Goal: Obtain resource: Download file/media

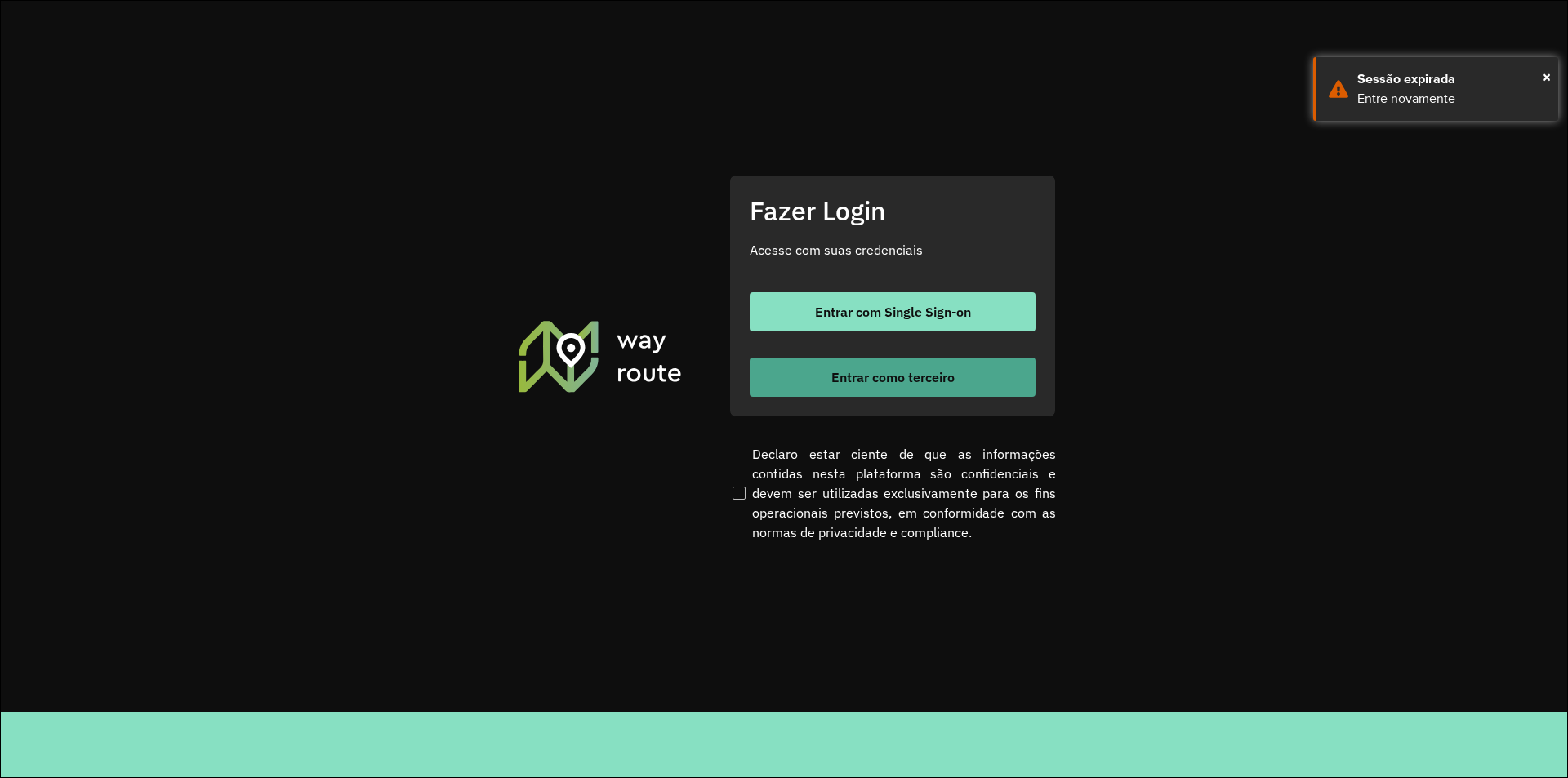
click at [903, 389] on button "Entrar como terceiro" at bounding box center [893, 377] width 286 height 39
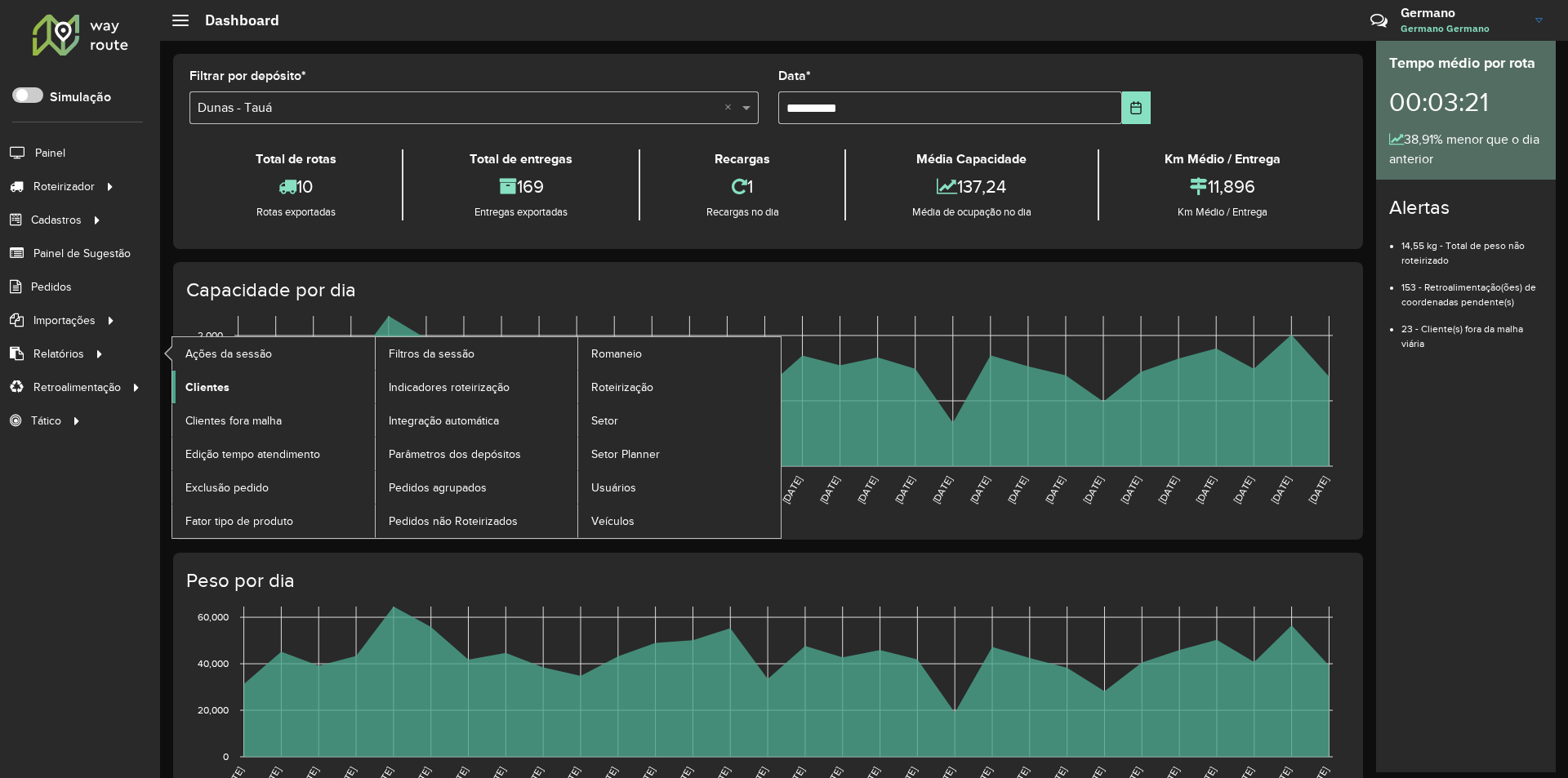
click at [212, 387] on span "Clientes" at bounding box center [207, 387] width 44 height 17
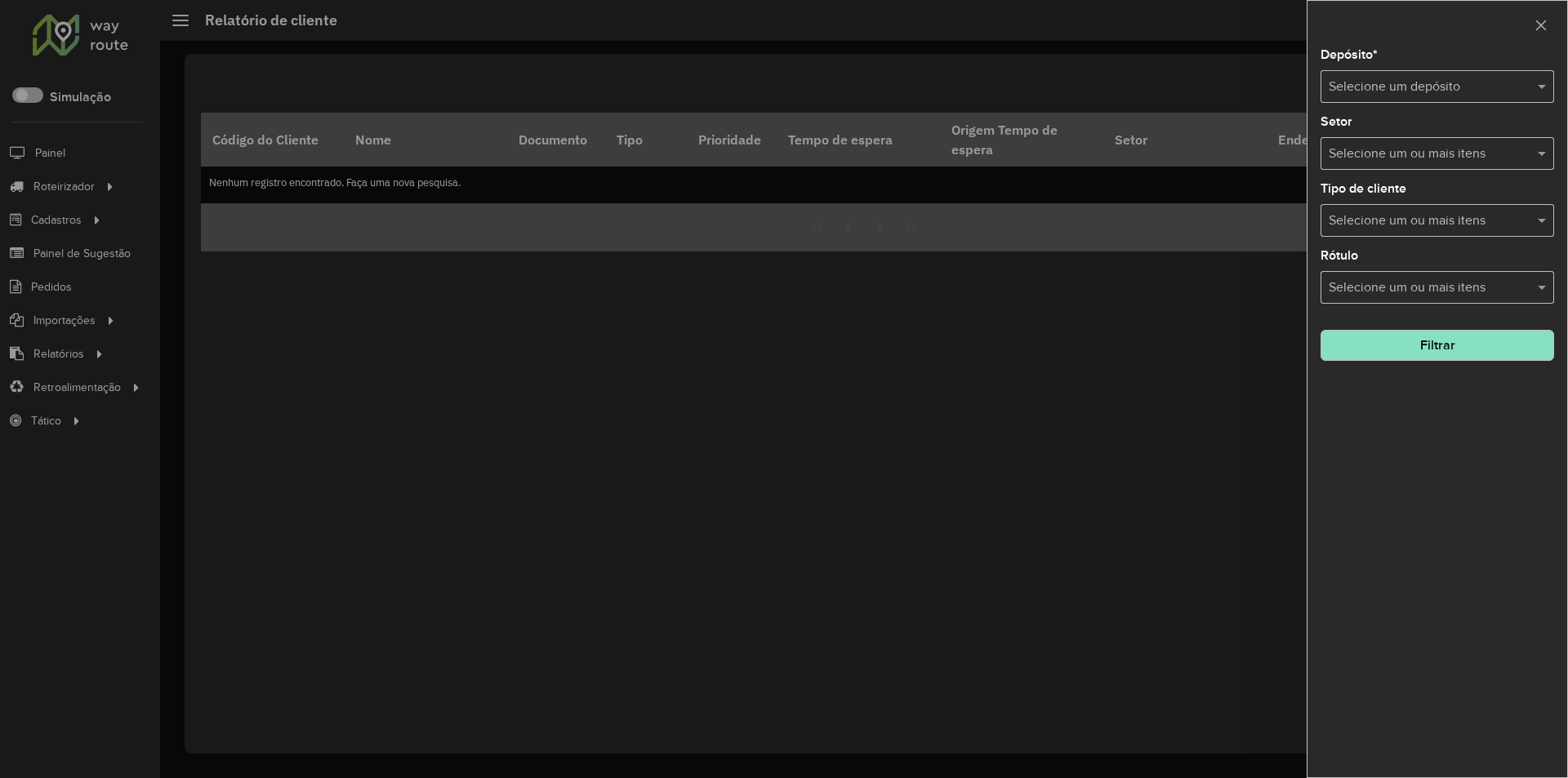
click at [1401, 82] on input "text" at bounding box center [1420, 87] width 184 height 19
click at [1386, 125] on div "Dunas - Quixeramobim" at bounding box center [1437, 134] width 232 height 27
click at [1398, 79] on input "text" at bounding box center [1420, 87] width 184 height 19
click at [1387, 137] on span "Dunas - Tauá" at bounding box center [1365, 133] width 74 height 14
click at [1421, 347] on button "Filtrar" at bounding box center [1437, 345] width 234 height 31
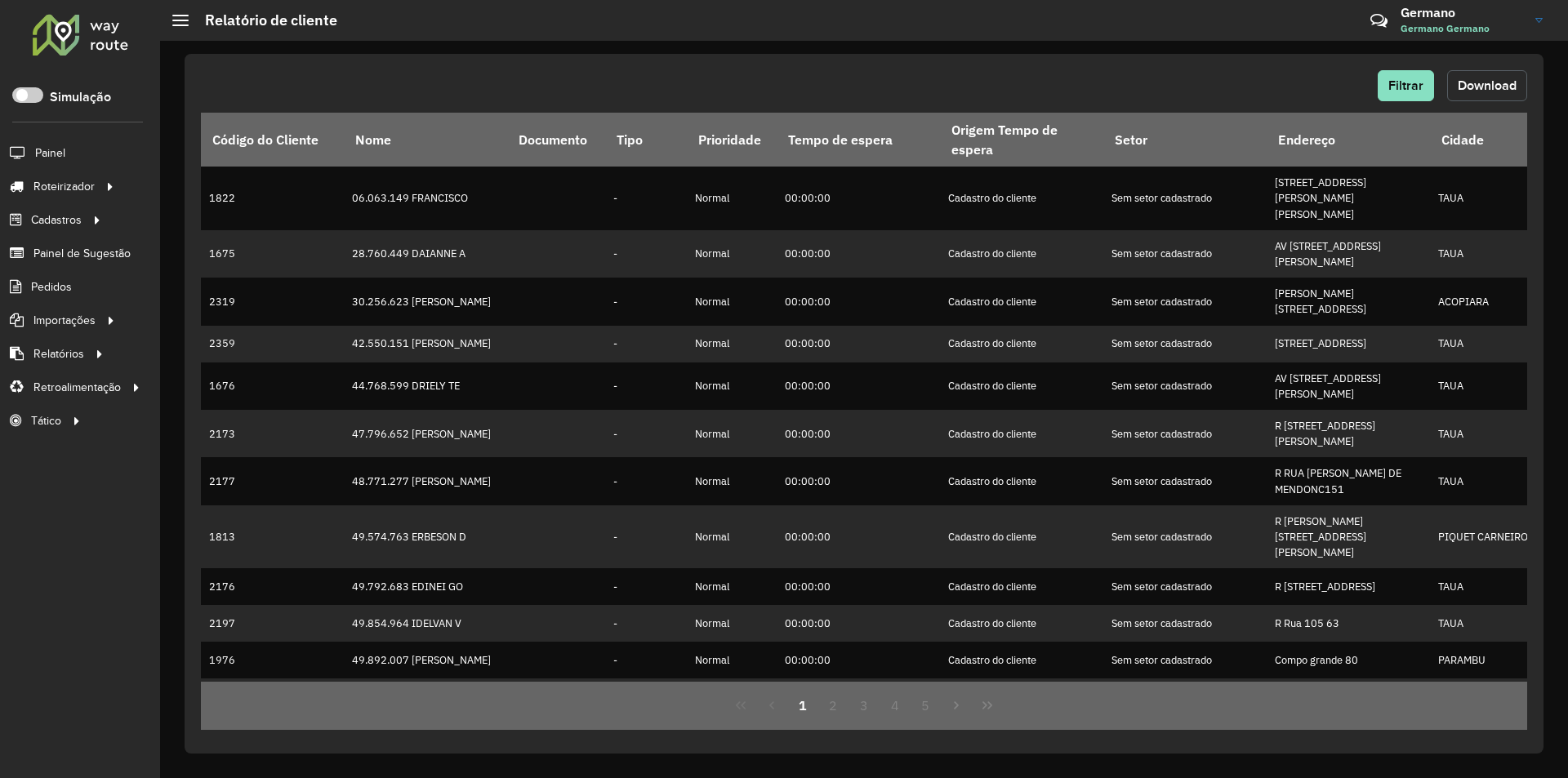
click at [1476, 91] on span "Download" at bounding box center [1487, 85] width 59 height 14
click at [378, 60] on div "Filtrar Download Código do Cliente Nome Documento Tipo Prioridade Tempo de espe…" at bounding box center [863, 404] width 1359 height 700
click at [1420, 88] on span "Filtrar" at bounding box center [1406, 85] width 35 height 14
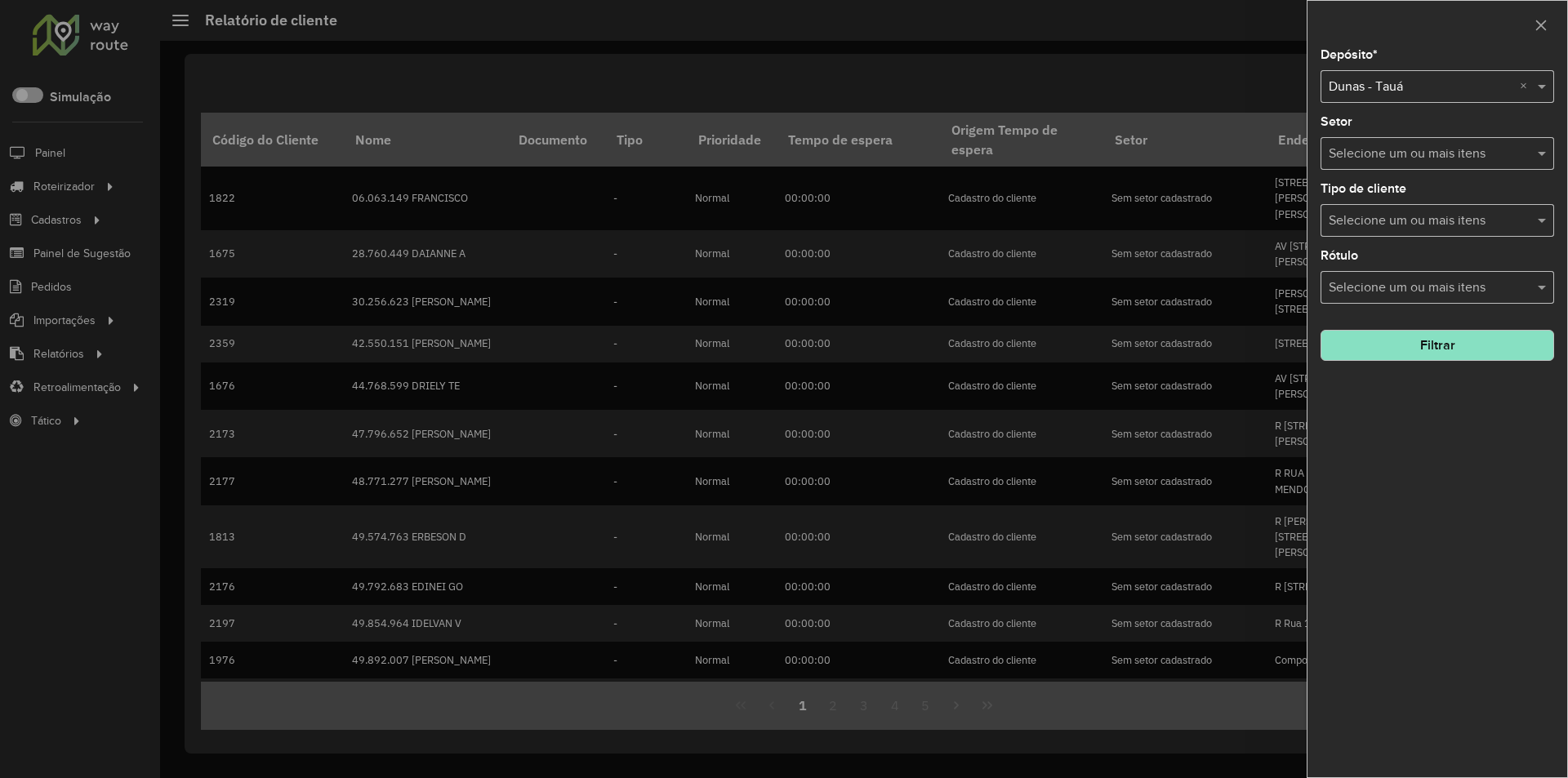
click at [1391, 99] on div "Selecione um depósito × Dunas - Tauá ×" at bounding box center [1437, 87] width 234 height 33
click at [1394, 124] on div "Dunas - Quixeramobim" at bounding box center [1437, 134] width 232 height 27
click at [1416, 347] on button "Filtrar" at bounding box center [1437, 345] width 234 height 31
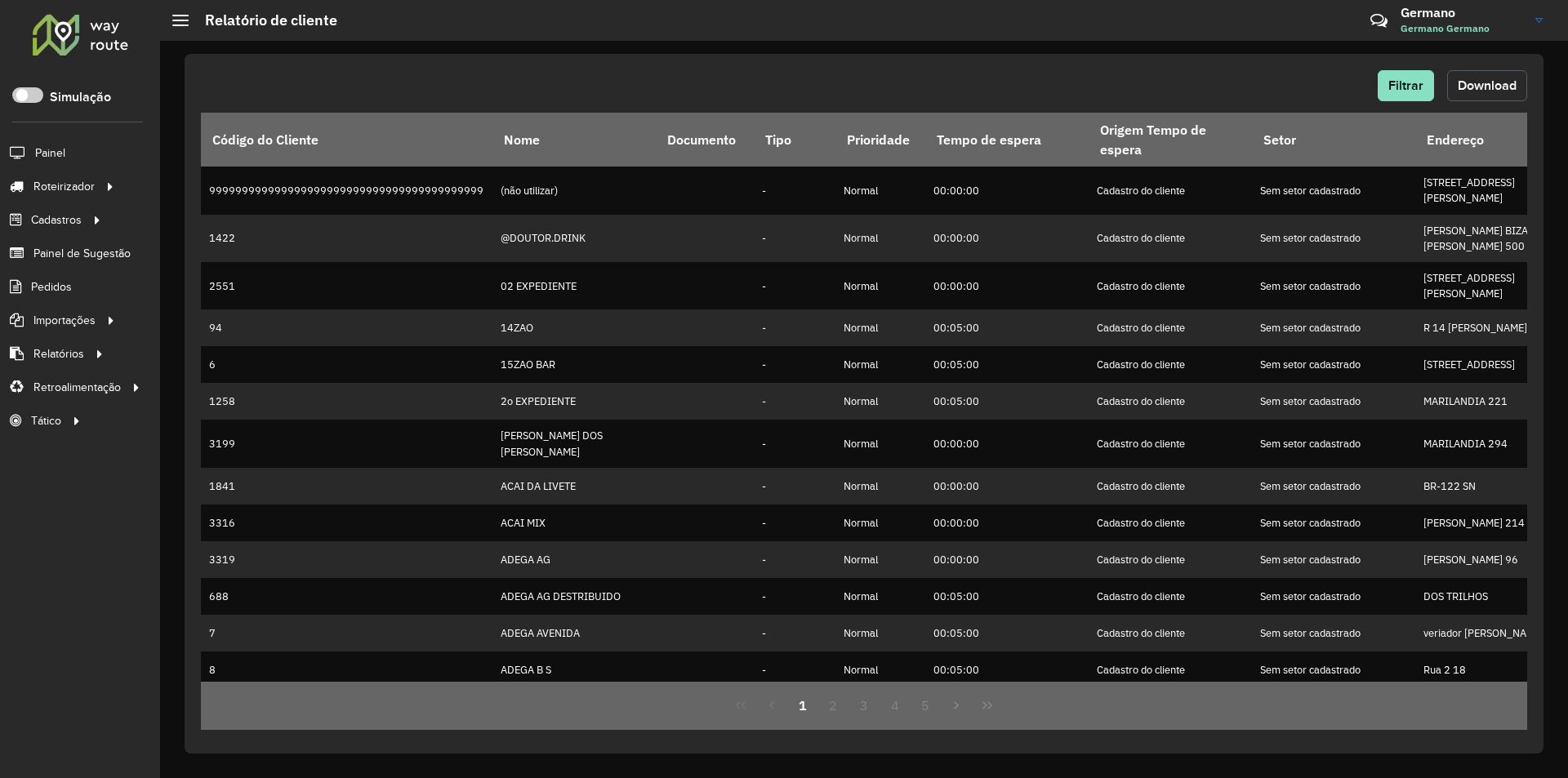
click at [1483, 83] on span "Download" at bounding box center [1487, 85] width 59 height 14
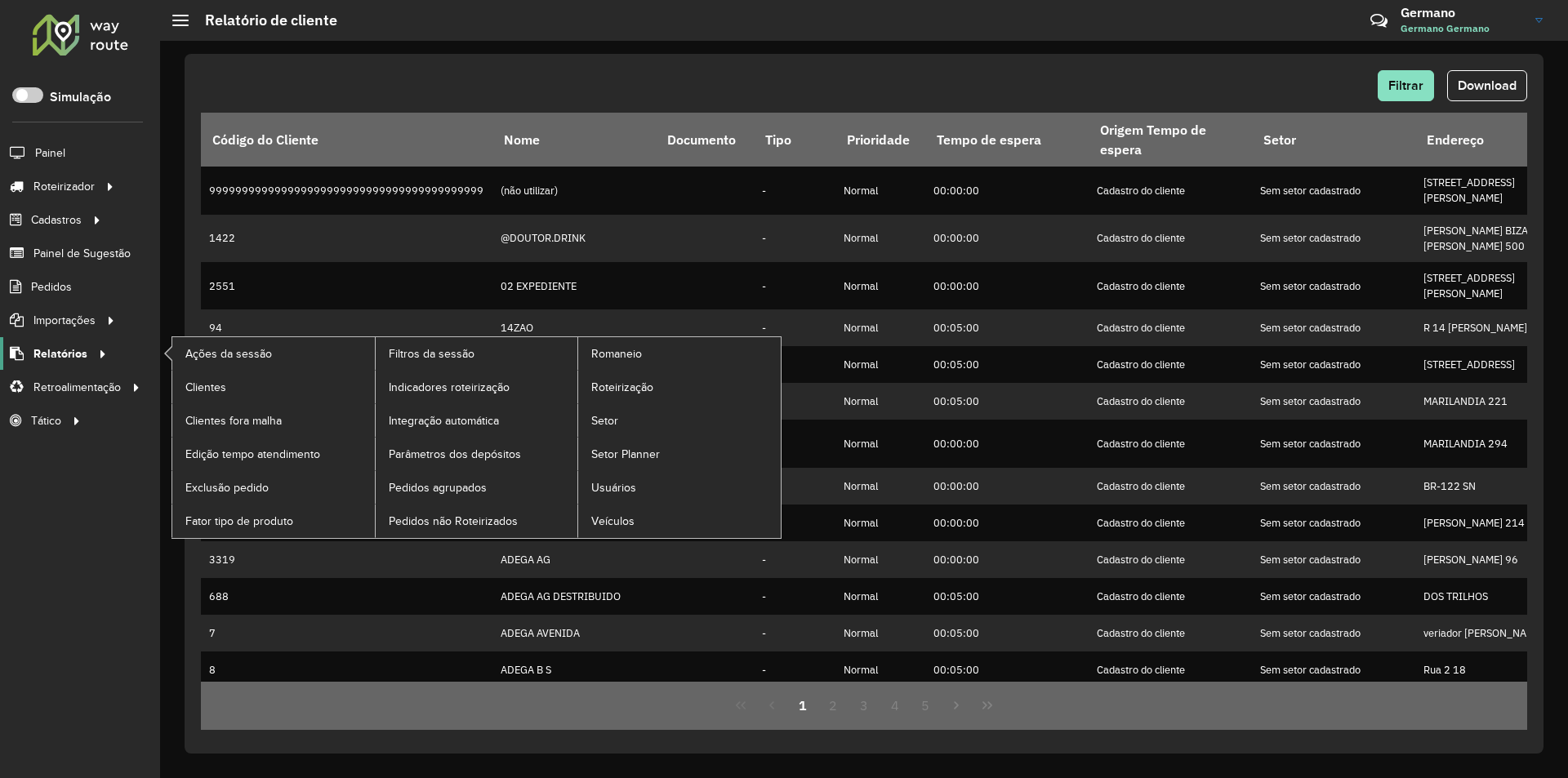
click at [93, 356] on icon at bounding box center [100, 353] width 14 height 25
click at [481, 388] on span "Indicadores roteirização" at bounding box center [452, 387] width 127 height 17
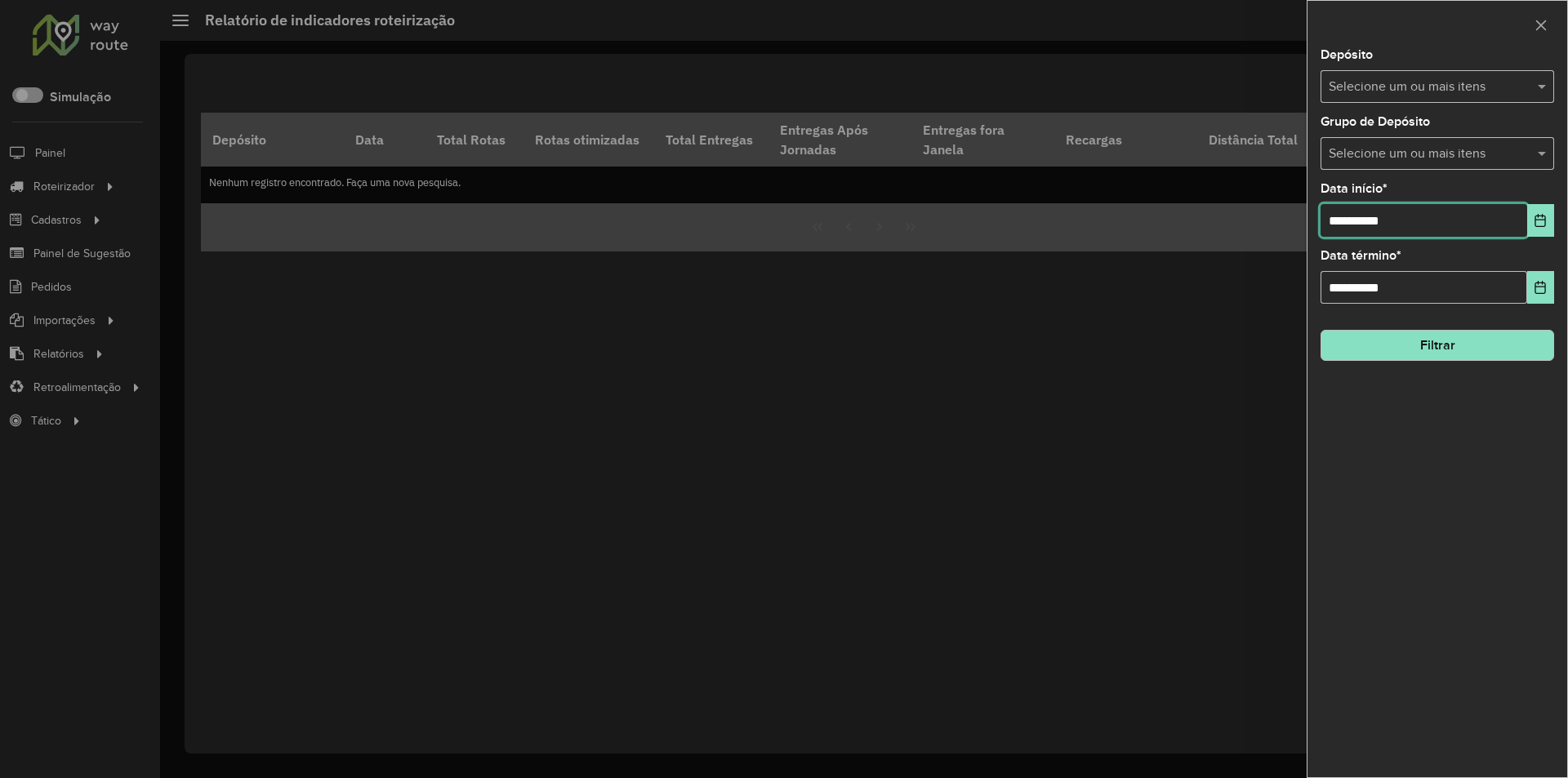
click at [1339, 222] on input "**********" at bounding box center [1423, 221] width 206 height 33
click at [1338, 222] on input "**********" at bounding box center [1423, 221] width 206 height 33
type input "**********"
click at [1486, 85] on input "text" at bounding box center [1429, 87] width 209 height 19
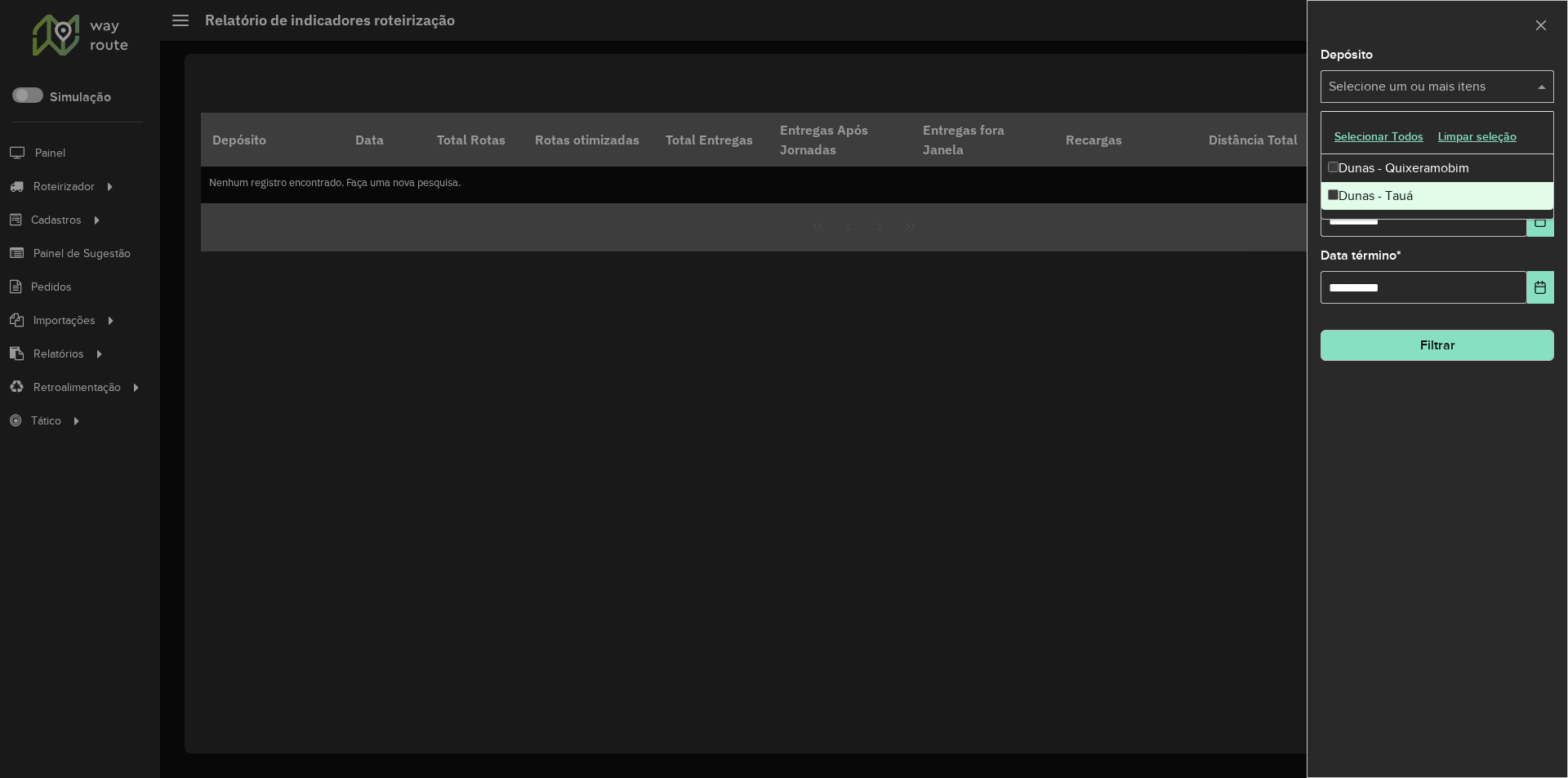
click at [1402, 196] on div "Dunas - Tauá" at bounding box center [1437, 196] width 232 height 27
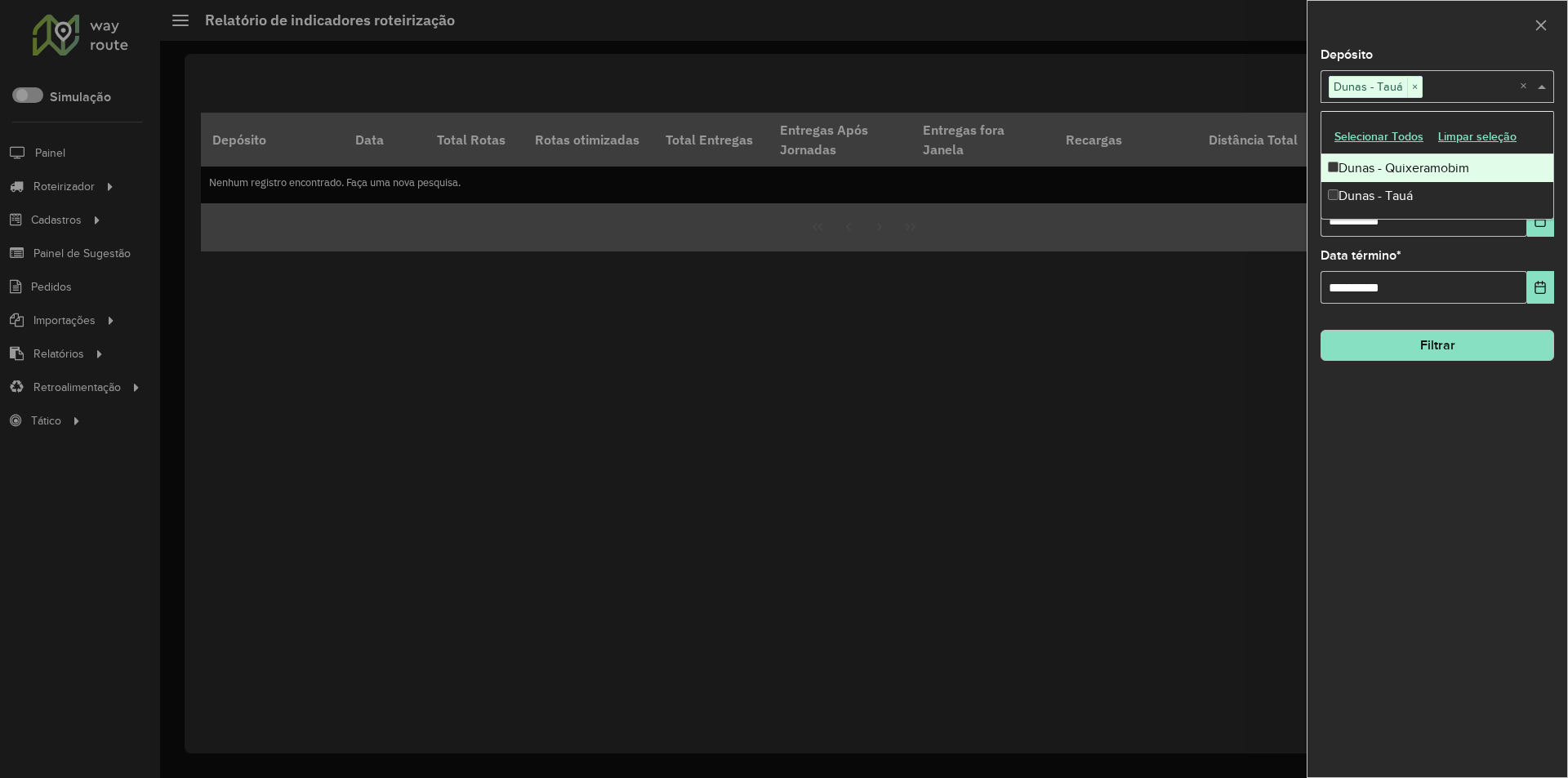
click at [1502, 459] on div "**********" at bounding box center [1437, 412] width 259 height 729
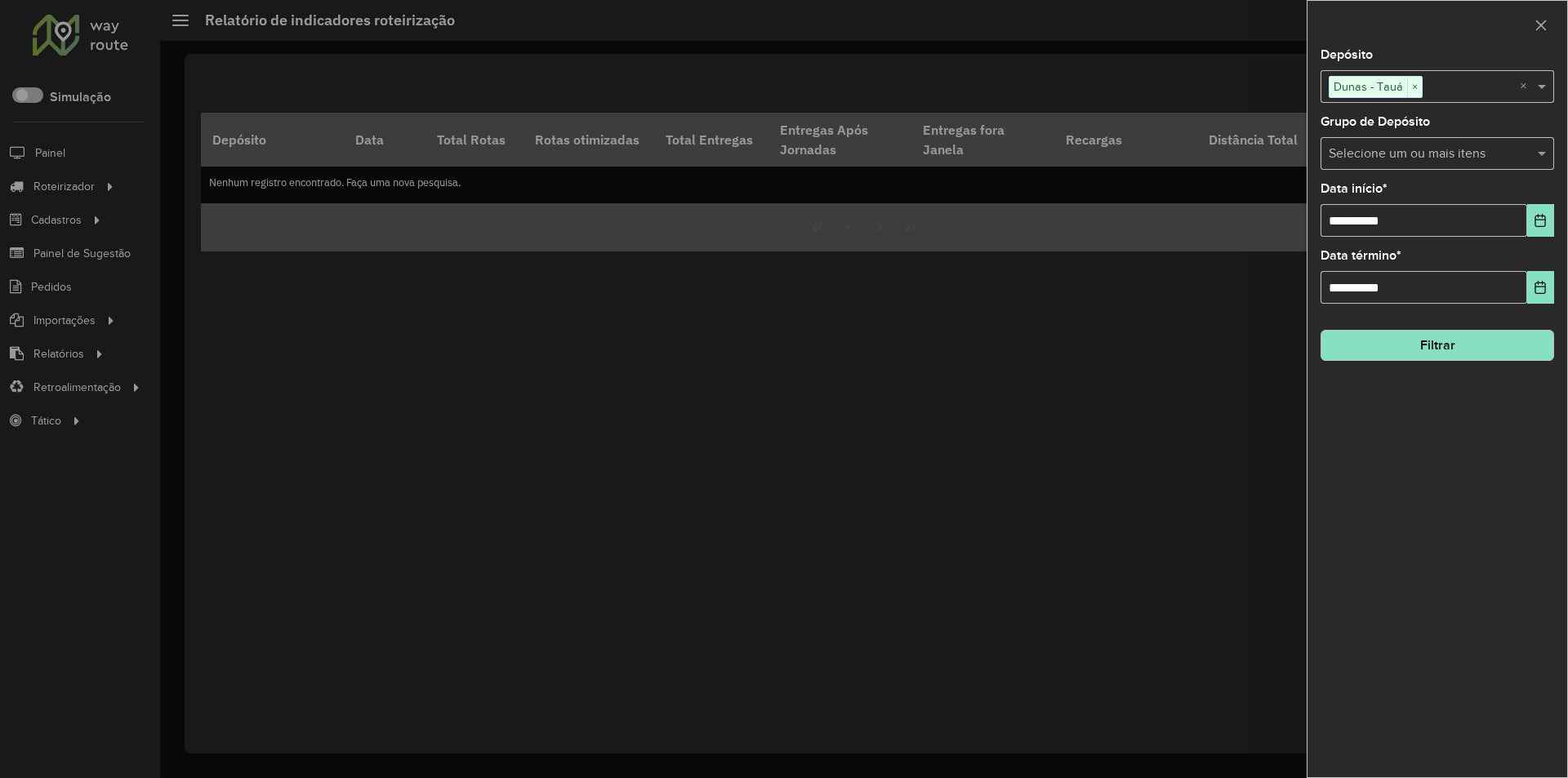
click at [1530, 349] on button "Filtrar" at bounding box center [1437, 345] width 234 height 31
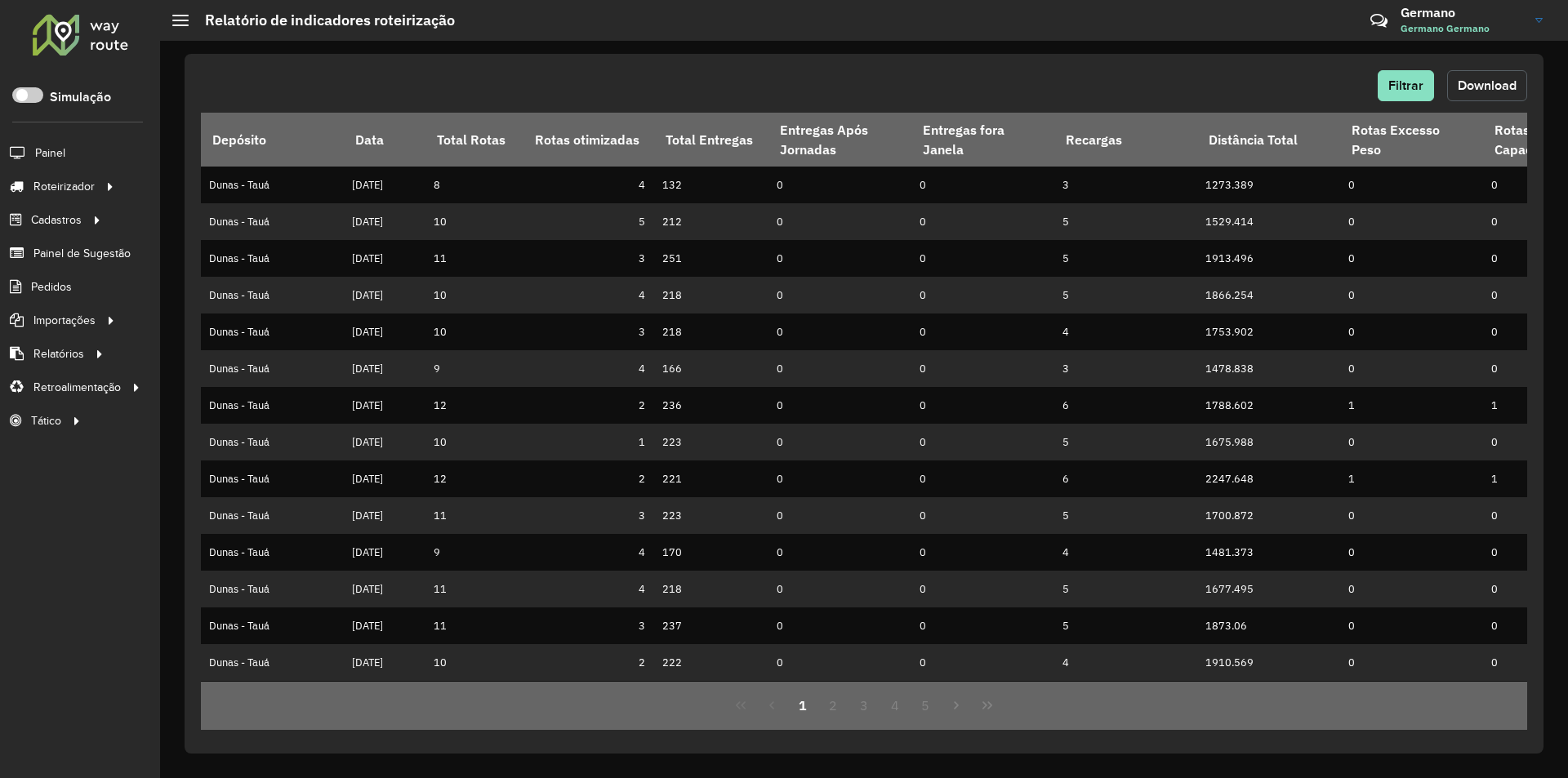
click at [1482, 78] on button "Download" at bounding box center [1486, 86] width 80 height 31
drag, startPoint x: 484, startPoint y: 86, endPoint x: 707, endPoint y: 99, distance: 223.4
click at [484, 86] on div "Filtrar Download" at bounding box center [863, 86] width 1326 height 31
click at [1416, 93] on button "Filtrar" at bounding box center [1405, 86] width 56 height 31
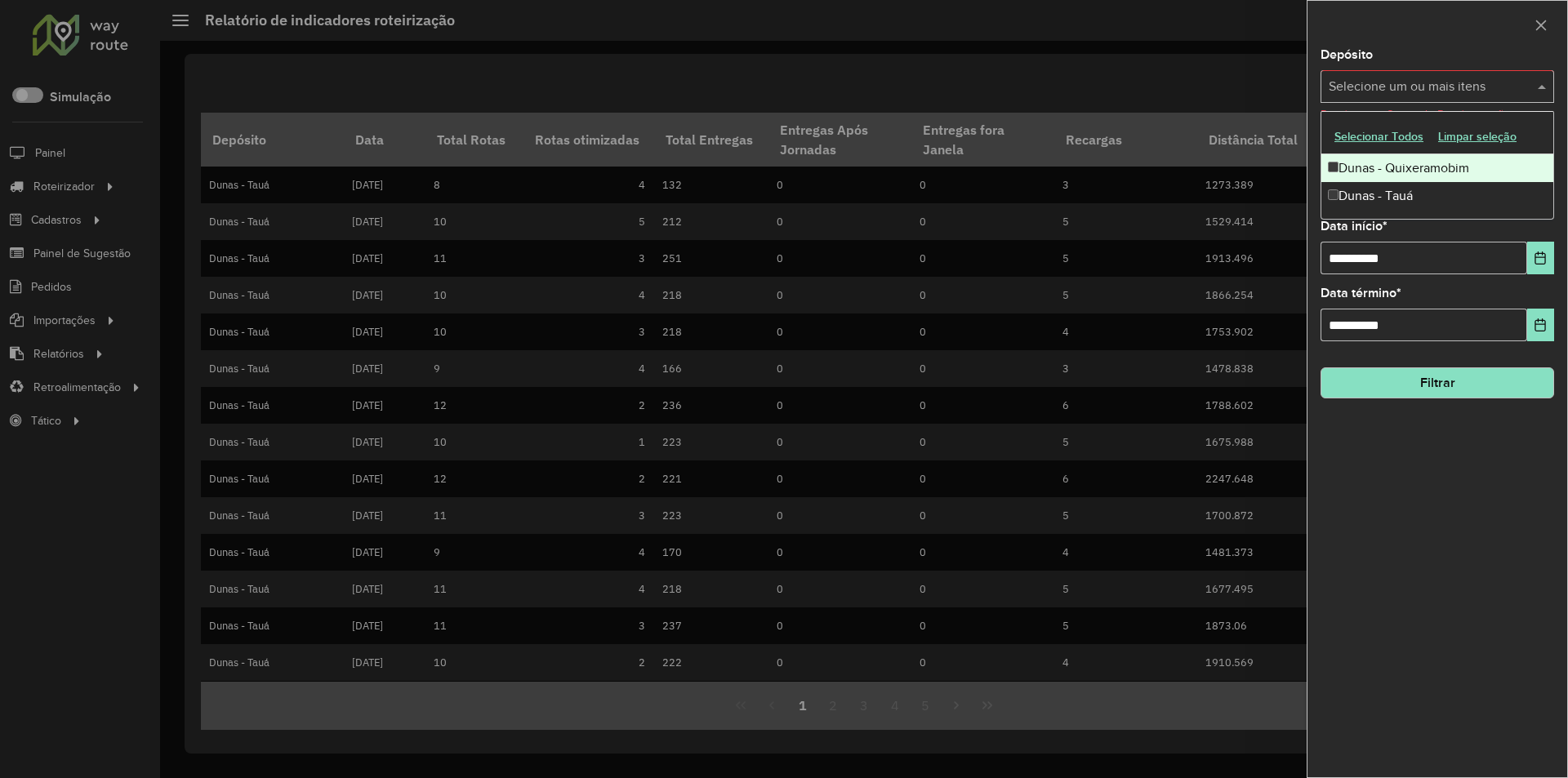
click at [1539, 89] on span at bounding box center [1544, 86] width 20 height 19
click at [1382, 169] on div "Dunas - Quixeramobim" at bounding box center [1437, 168] width 232 height 27
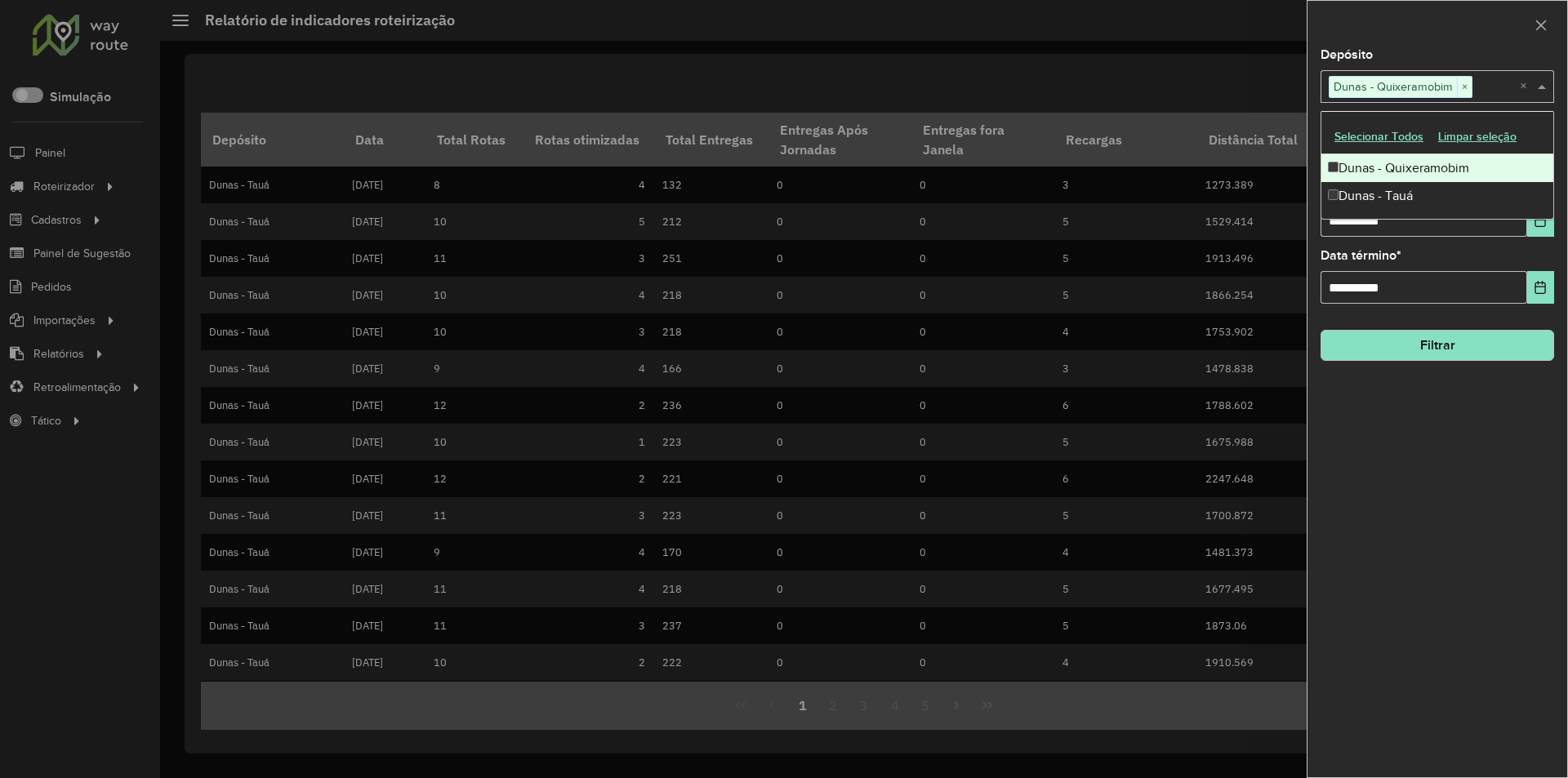
click at [1394, 342] on button "Filtrar" at bounding box center [1437, 345] width 234 height 31
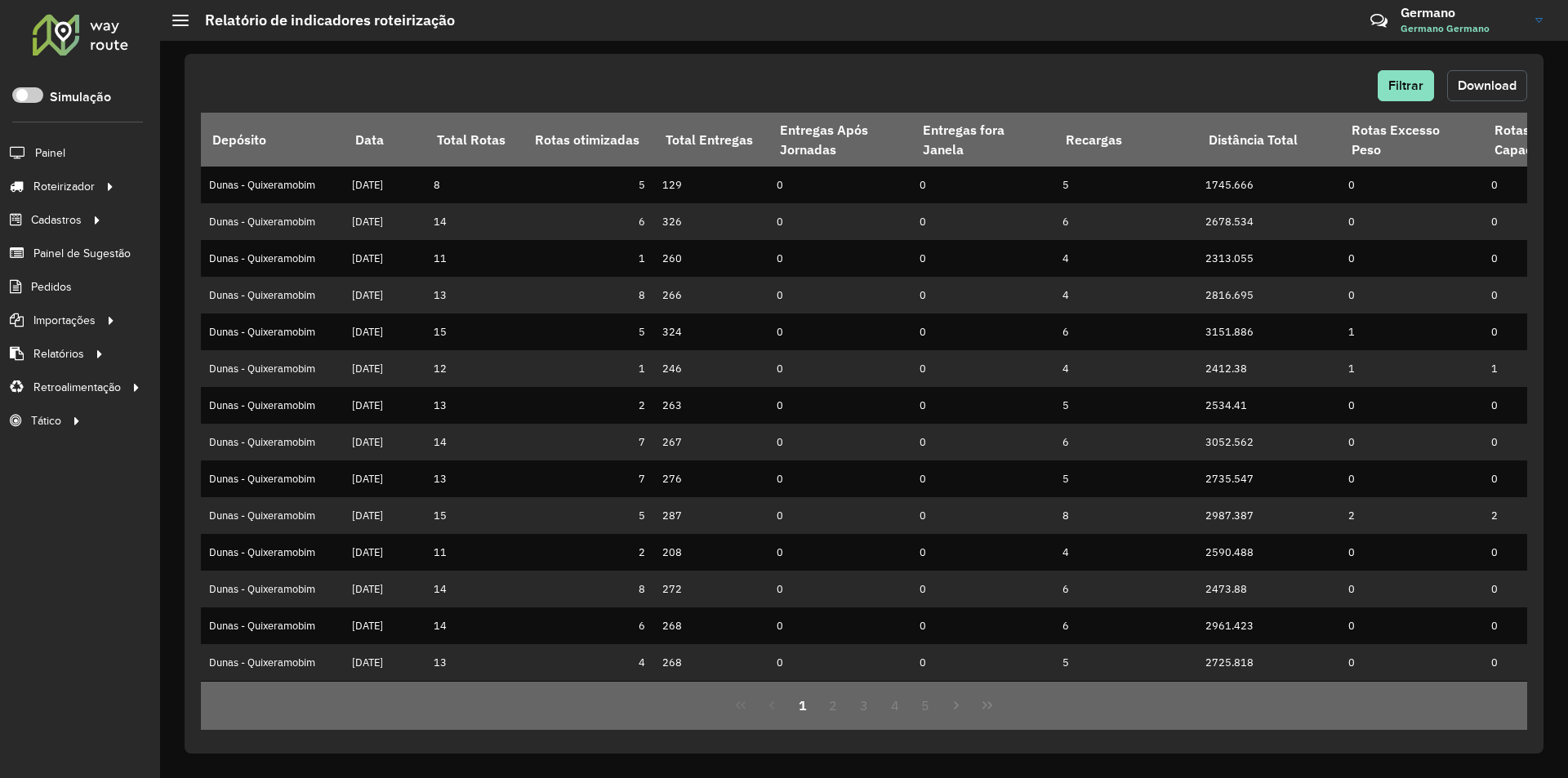
click at [1489, 84] on span "Download" at bounding box center [1487, 85] width 59 height 14
click at [71, 292] on span "Pedidos" at bounding box center [52, 287] width 42 height 17
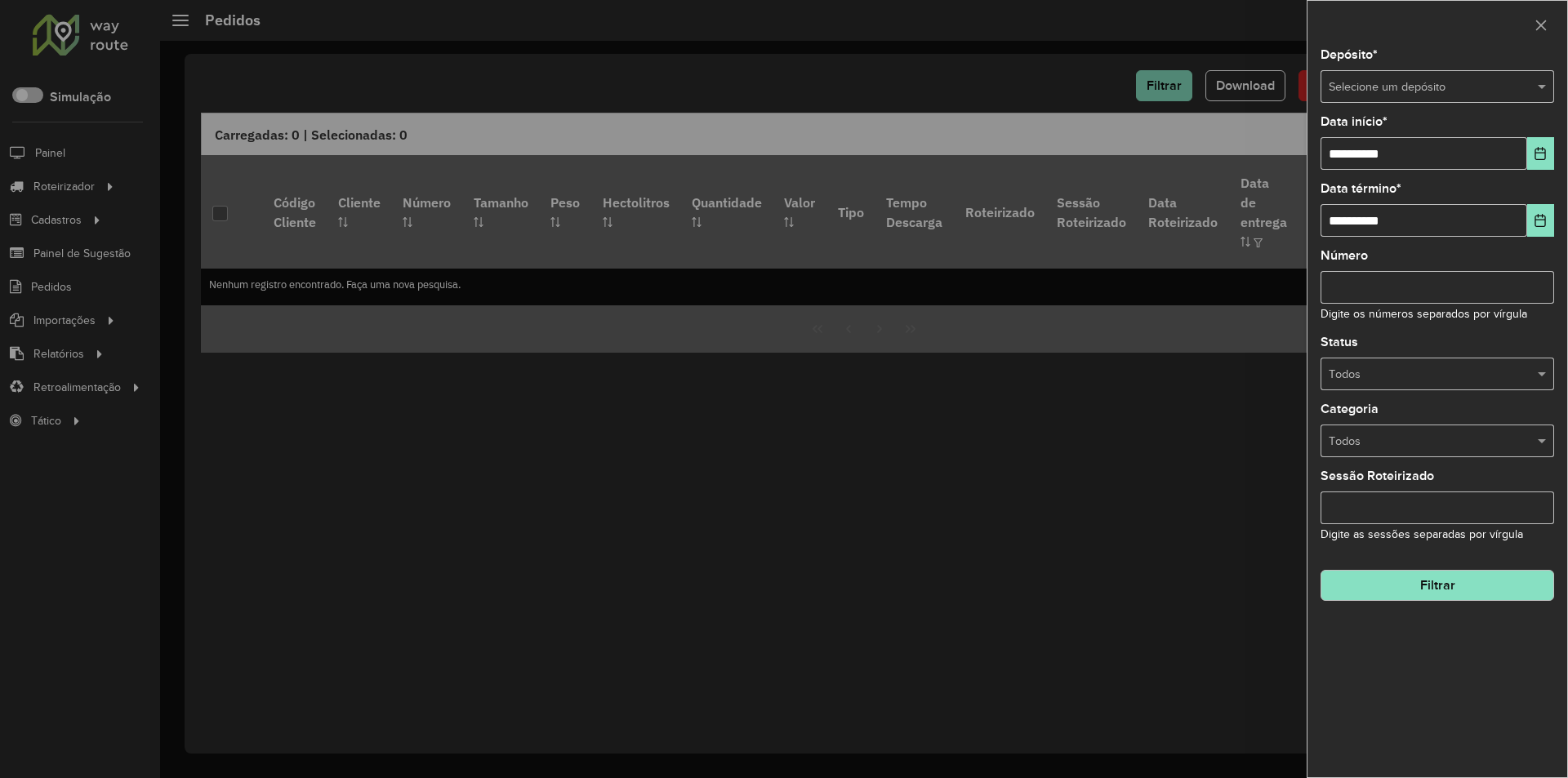
click at [1456, 86] on input "text" at bounding box center [1420, 88] width 184 height 18
click at [1416, 148] on div "Dunas - Tauá" at bounding box center [1437, 159] width 232 height 27
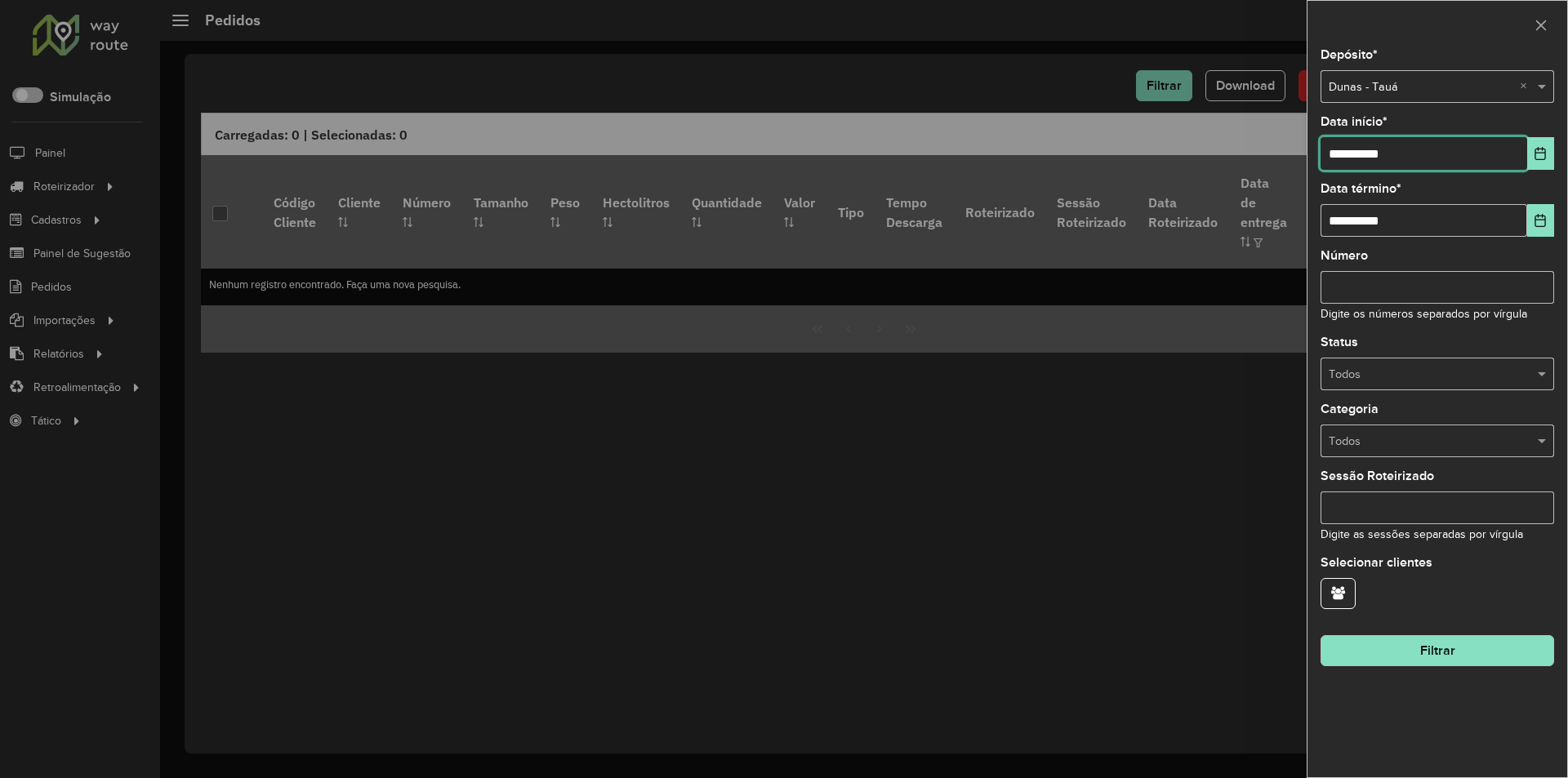
click at [1332, 154] on input "**********" at bounding box center [1423, 154] width 206 height 33
type input "**********"
click at [1475, 645] on button "Filtrar" at bounding box center [1437, 651] width 234 height 31
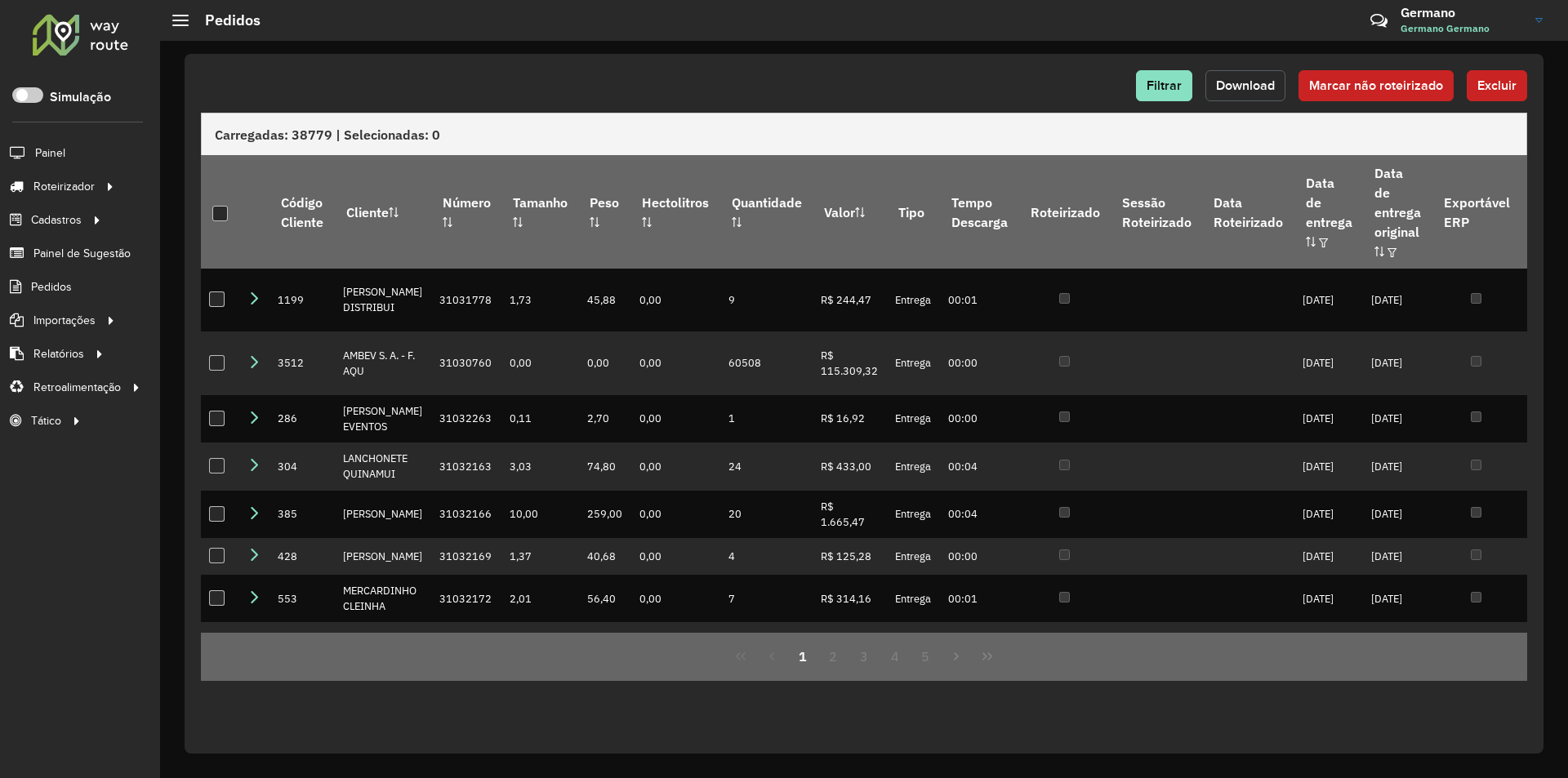
click at [1265, 85] on span "Download" at bounding box center [1245, 85] width 59 height 14
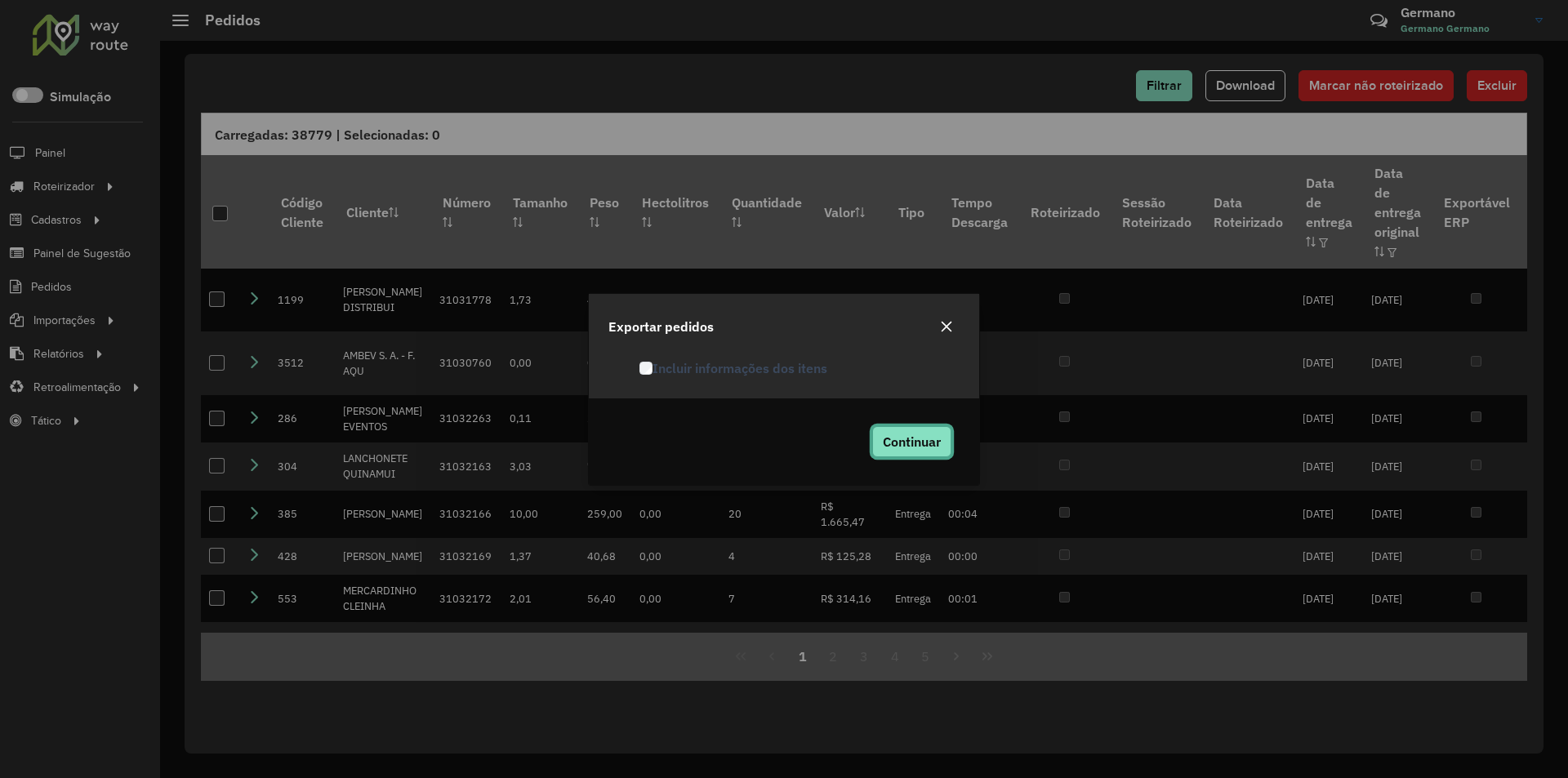
click at [929, 444] on span "Continuar" at bounding box center [911, 442] width 58 height 16
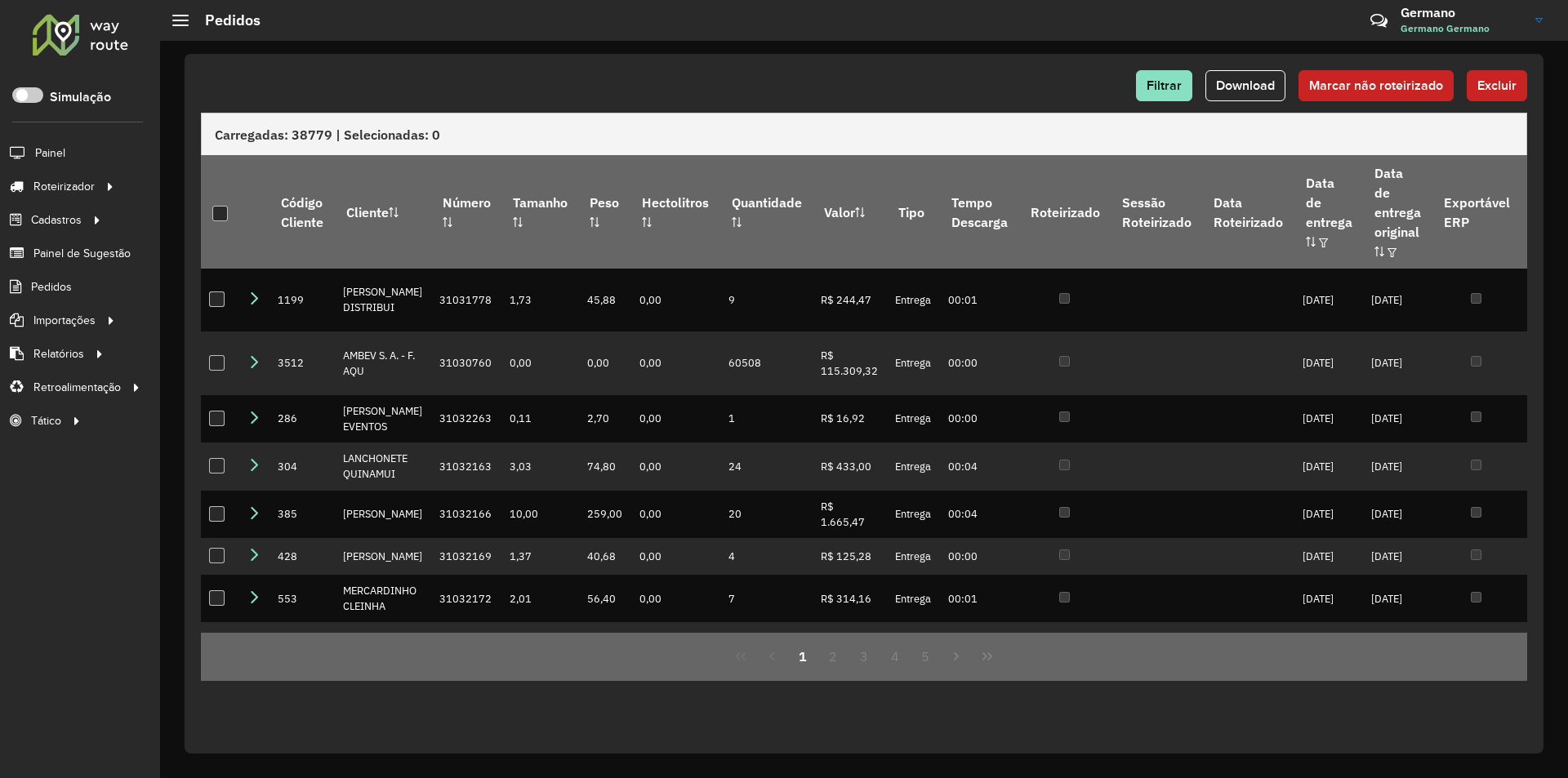
click at [395, 57] on div "Filtrar Download Marcar não roteirizado Excluir Carregadas: 38779 | Selecionada…" at bounding box center [863, 404] width 1359 height 700
click at [1171, 68] on div "Filtrar Download Marcar não roteirizado Excluir Carregadas: 38779 | Selecionada…" at bounding box center [863, 404] width 1359 height 700
click at [1163, 89] on span "Filtrar" at bounding box center [1164, 85] width 35 height 14
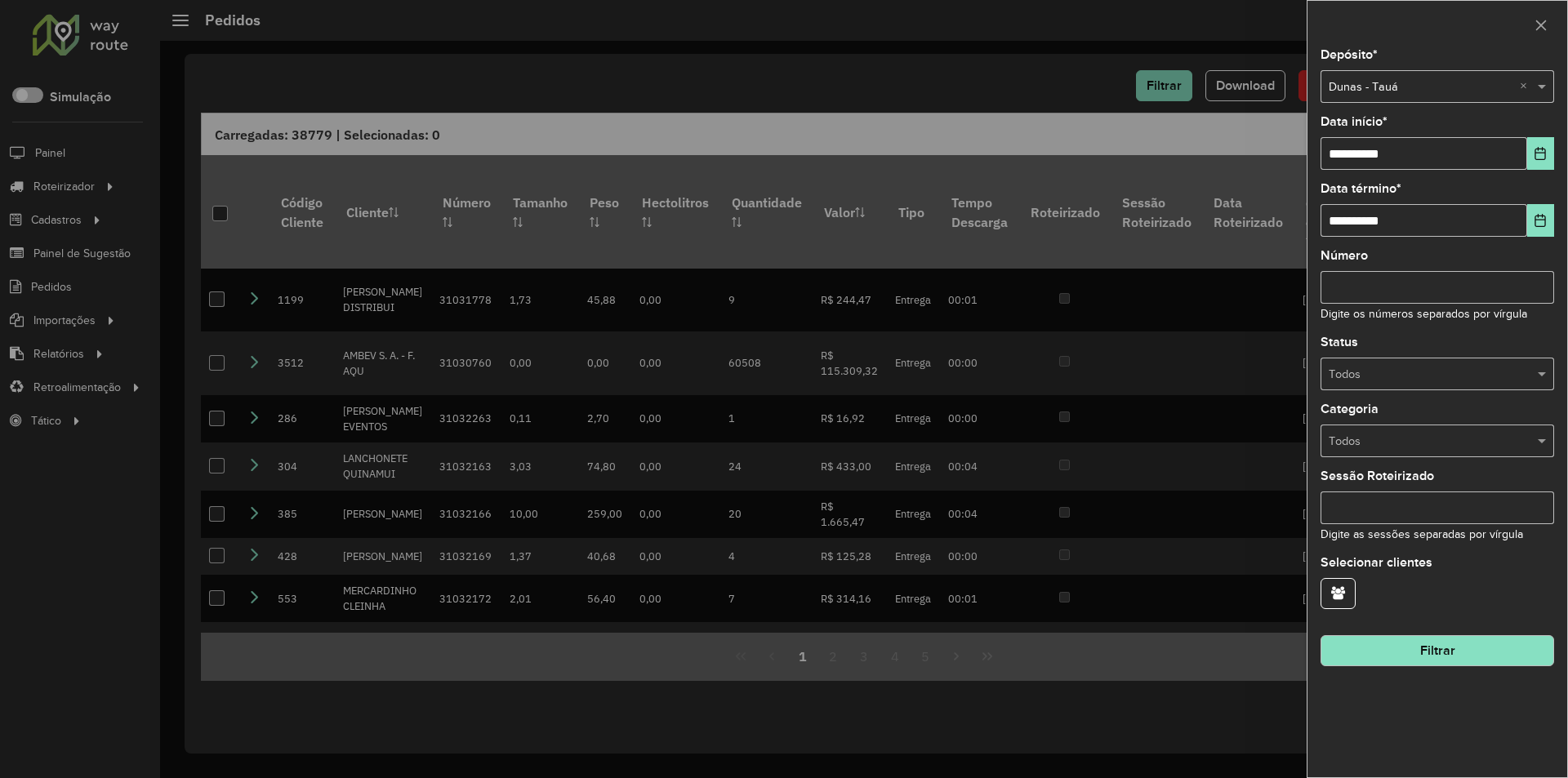
click at [1519, 86] on div at bounding box center [1437, 87] width 234 height 18
click at [1517, 89] on div at bounding box center [1437, 87] width 234 height 18
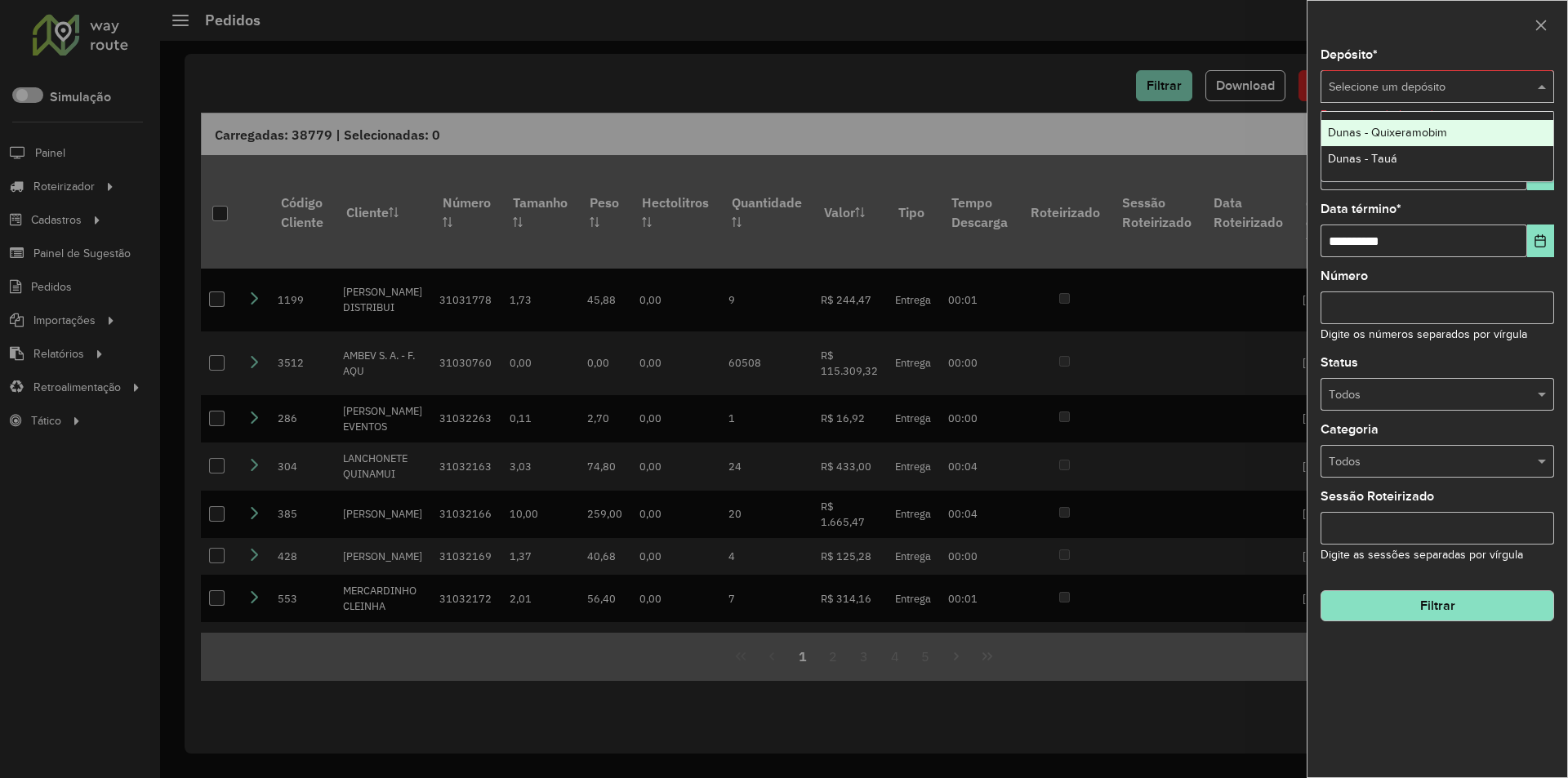
click at [1540, 92] on span at bounding box center [1544, 88] width 20 height 18
click at [1548, 93] on span at bounding box center [1544, 88] width 20 height 18
click at [1409, 130] on span "Dunas - Quixeramobim" at bounding box center [1387, 132] width 119 height 13
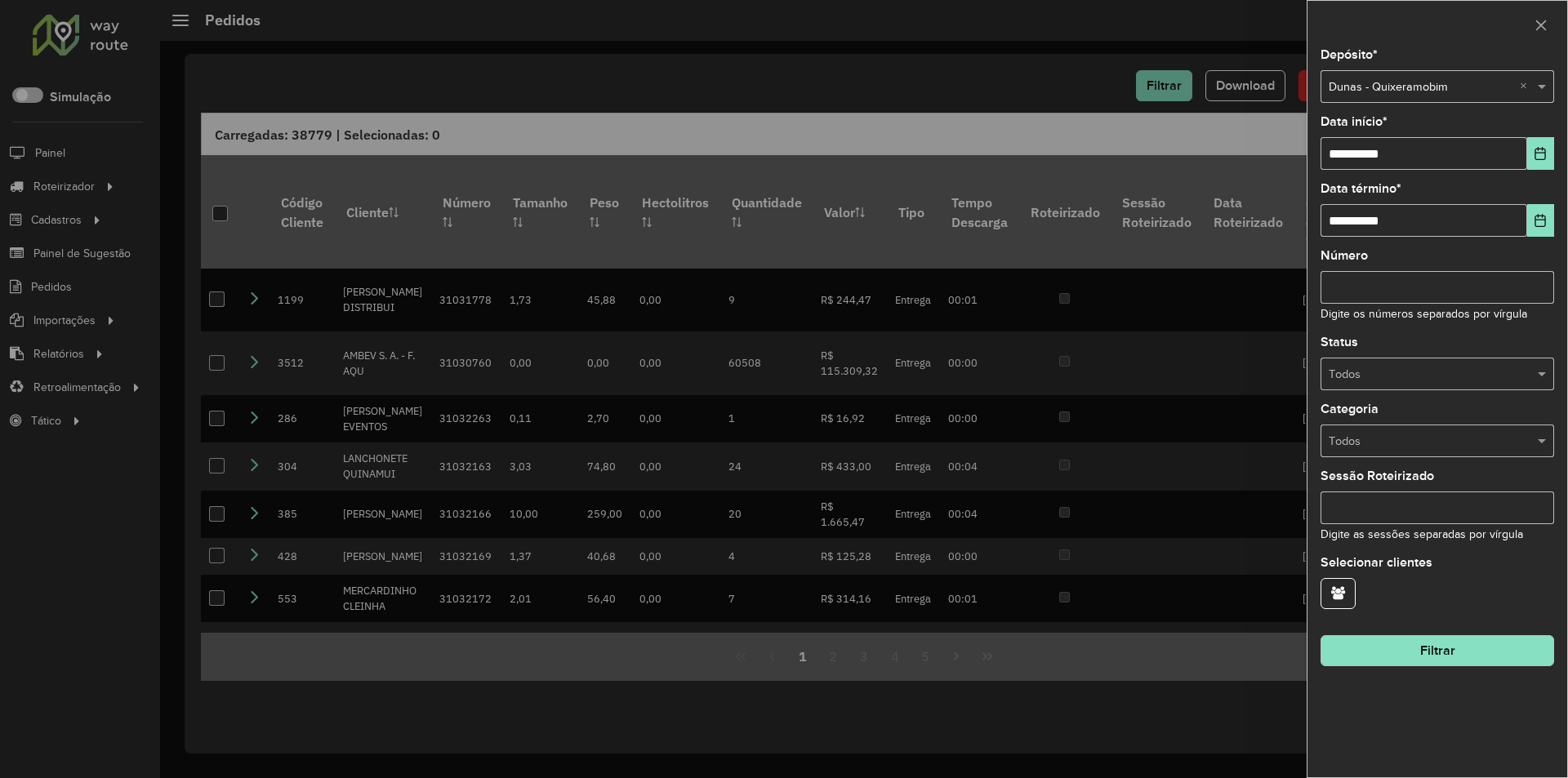
click at [1444, 654] on button "Filtrar" at bounding box center [1437, 651] width 234 height 31
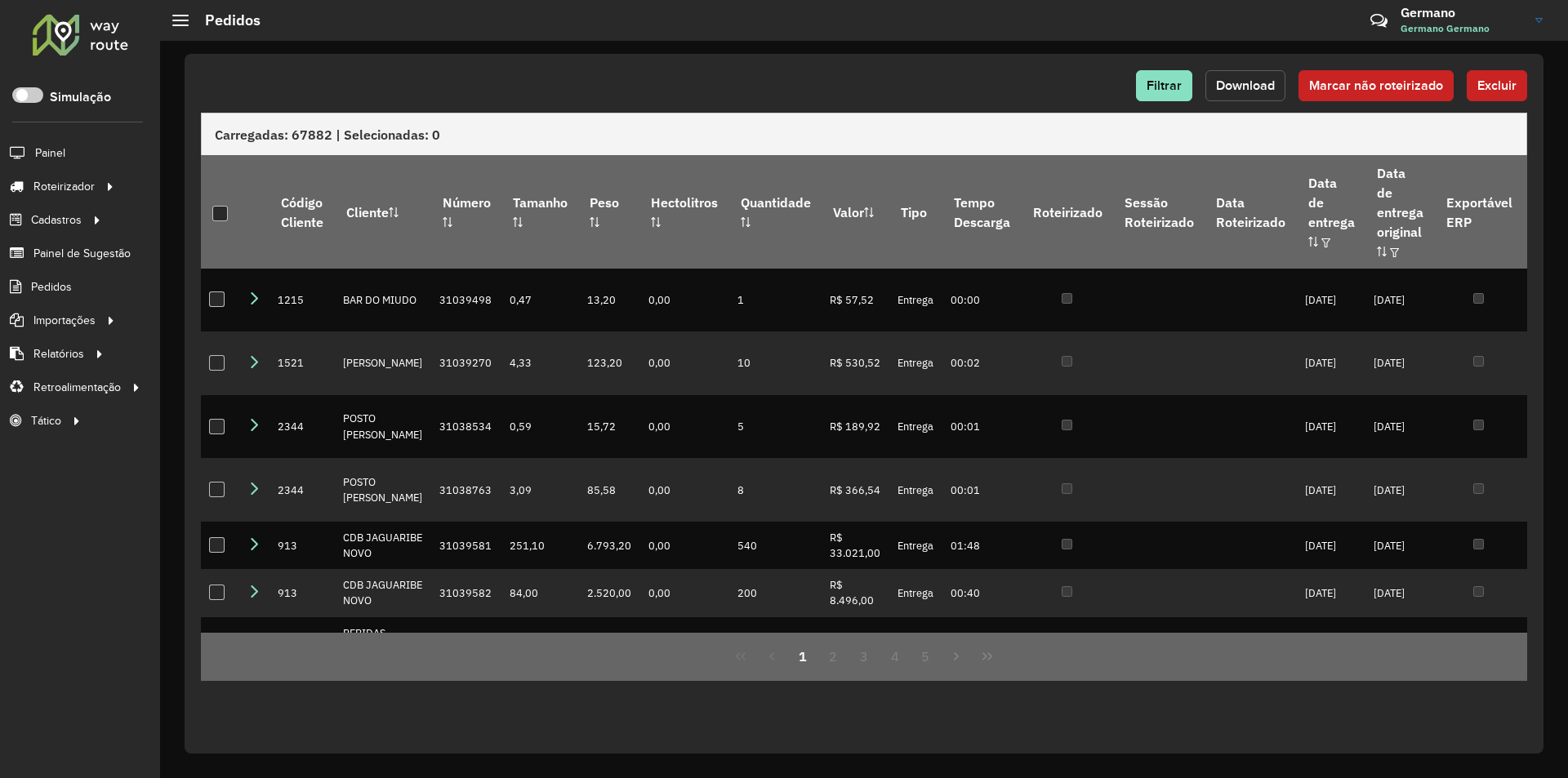
click at [1229, 86] on span "Download" at bounding box center [1245, 85] width 59 height 14
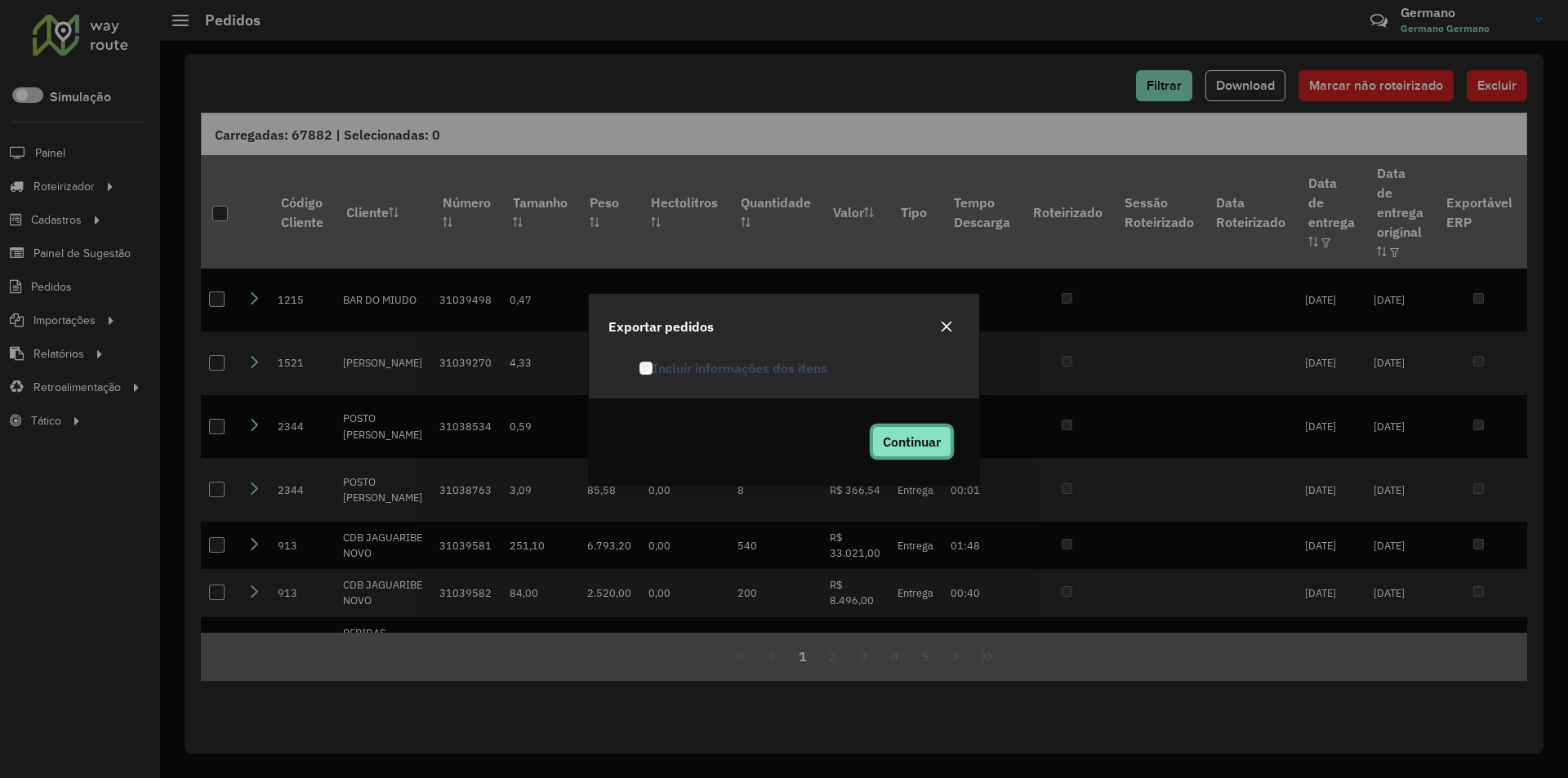
click at [926, 451] on button "Continuar" at bounding box center [912, 442] width 79 height 31
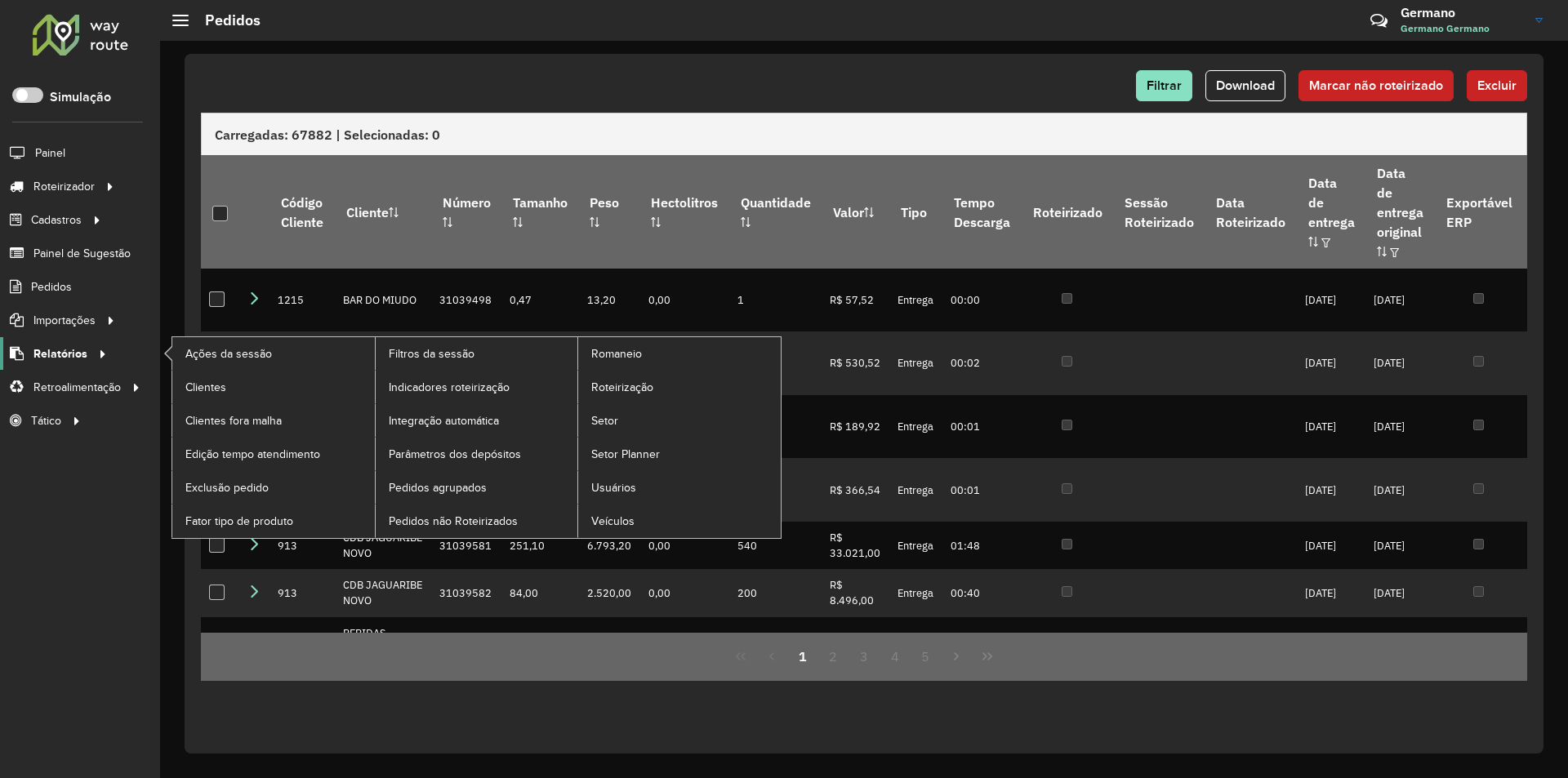
click at [106, 361] on icon at bounding box center [100, 353] width 14 height 25
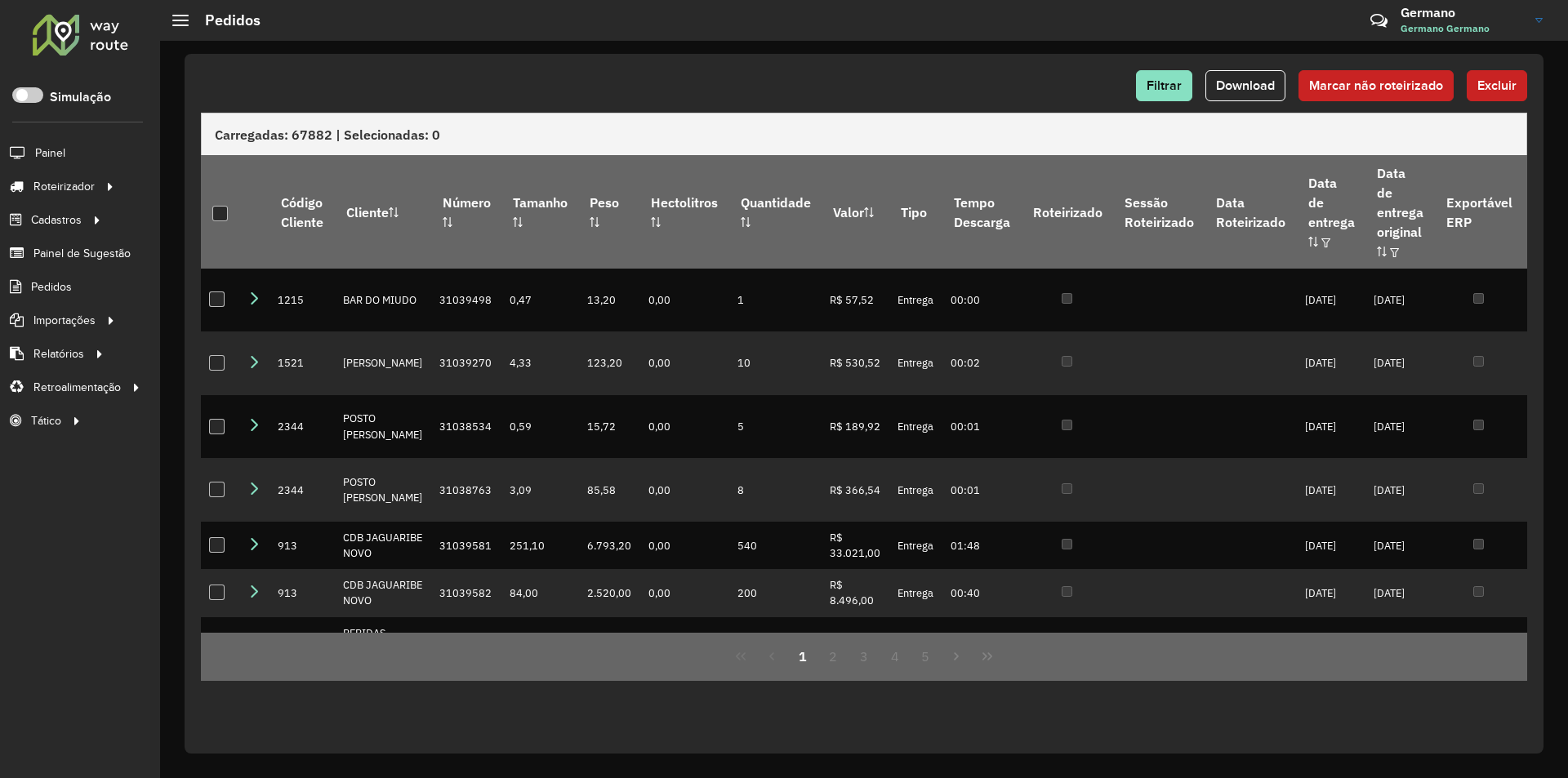
click at [835, 69] on div "Filtrar Download Marcar não roteirizado Excluir Carregadas: 67882 | Selecionada…" at bounding box center [863, 404] width 1359 height 700
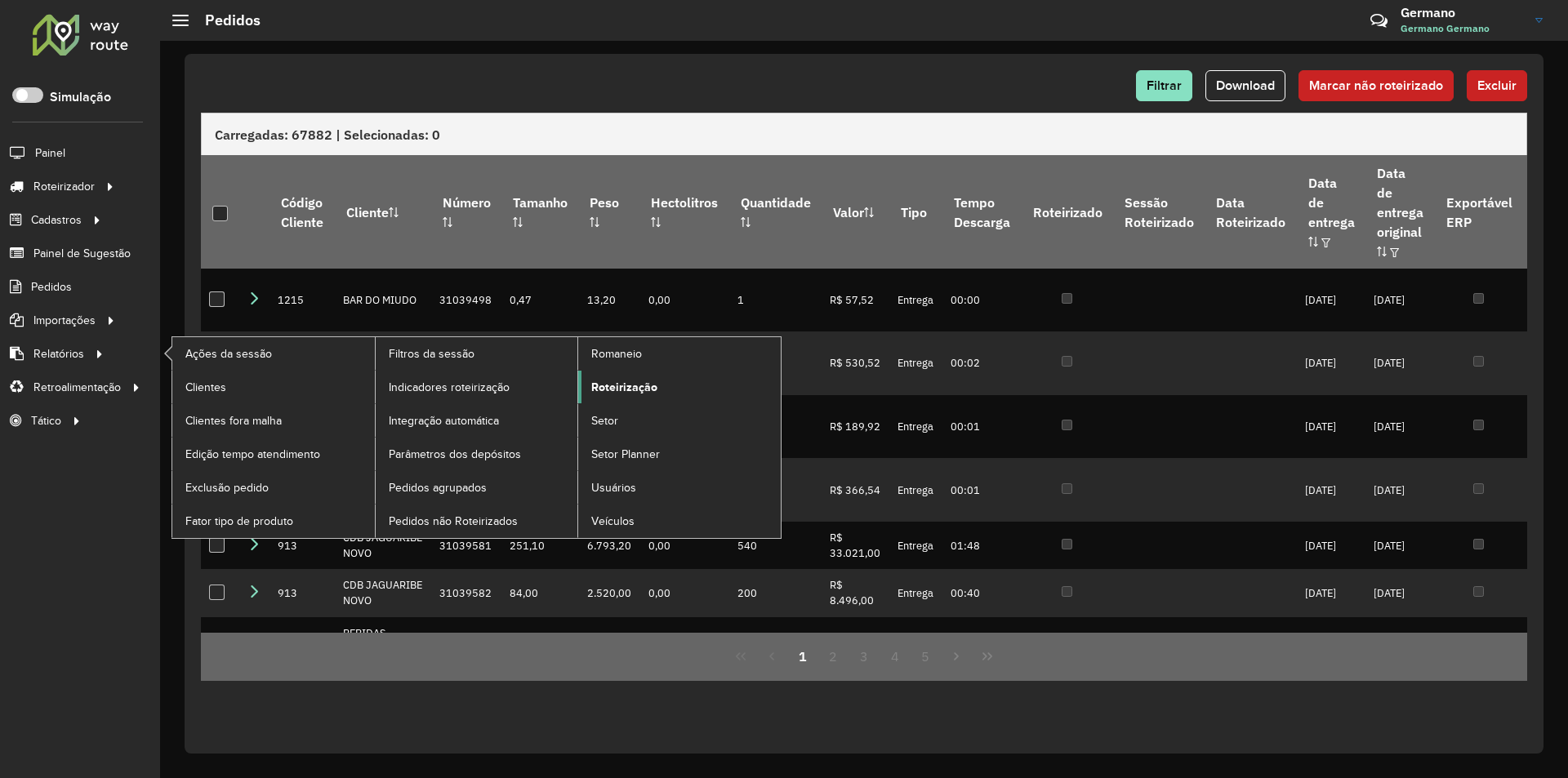
click at [615, 389] on span "Roteirização" at bounding box center [624, 387] width 66 height 17
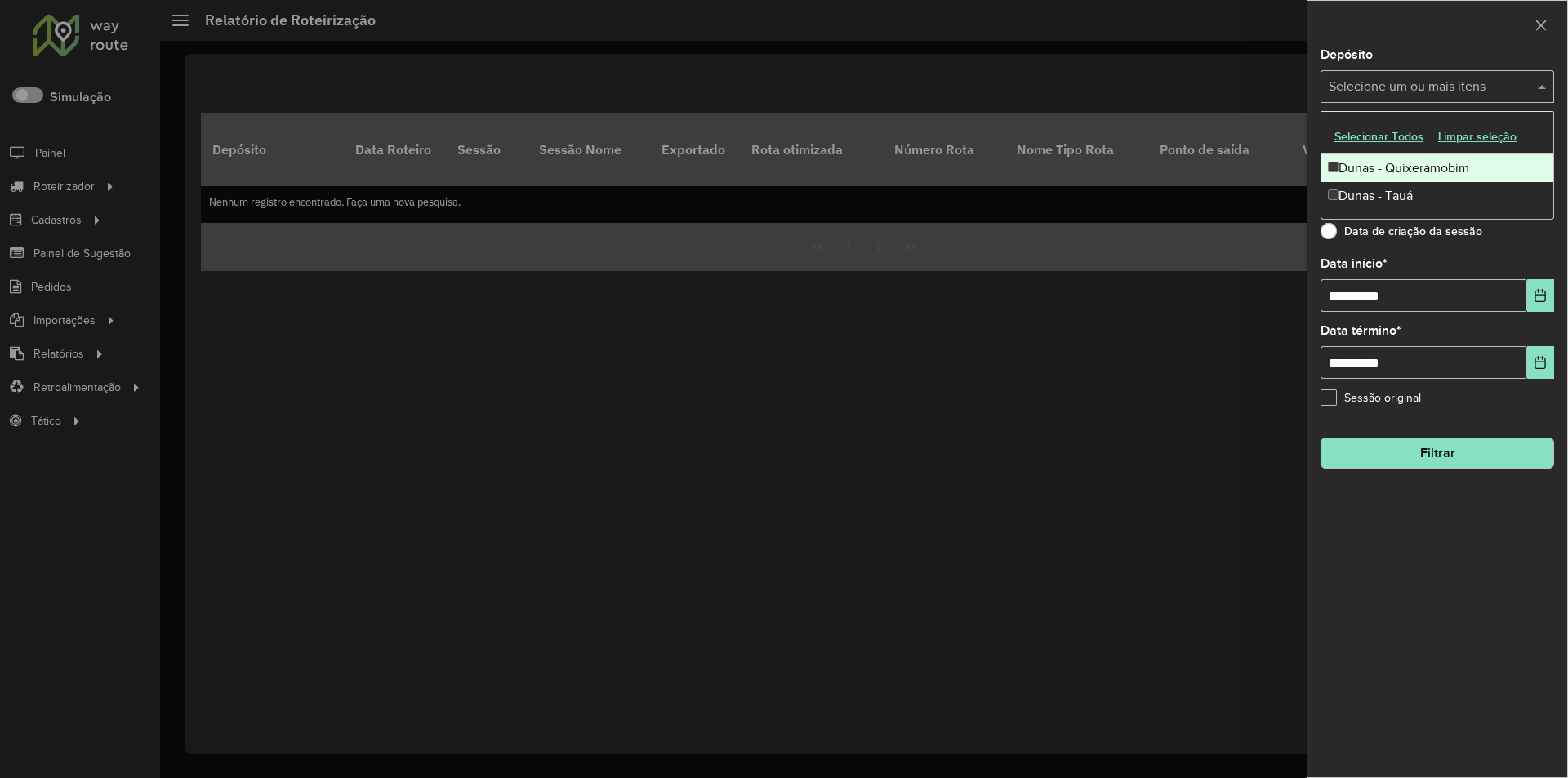
click at [1488, 93] on input "text" at bounding box center [1429, 87] width 209 height 19
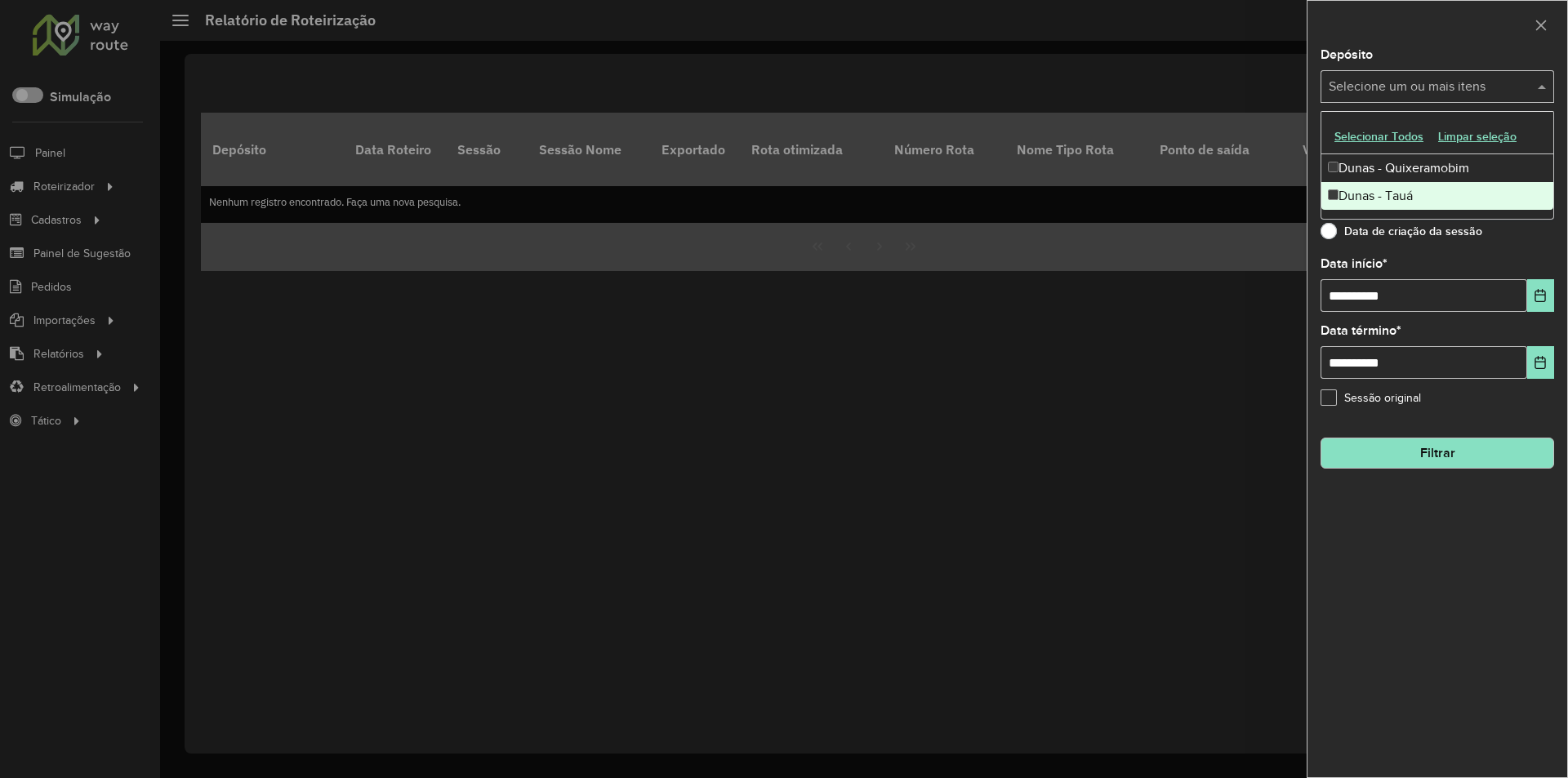
click at [1399, 207] on div "Dunas - Tauá" at bounding box center [1437, 196] width 232 height 27
click at [1234, 364] on div at bounding box center [784, 389] width 1568 height 778
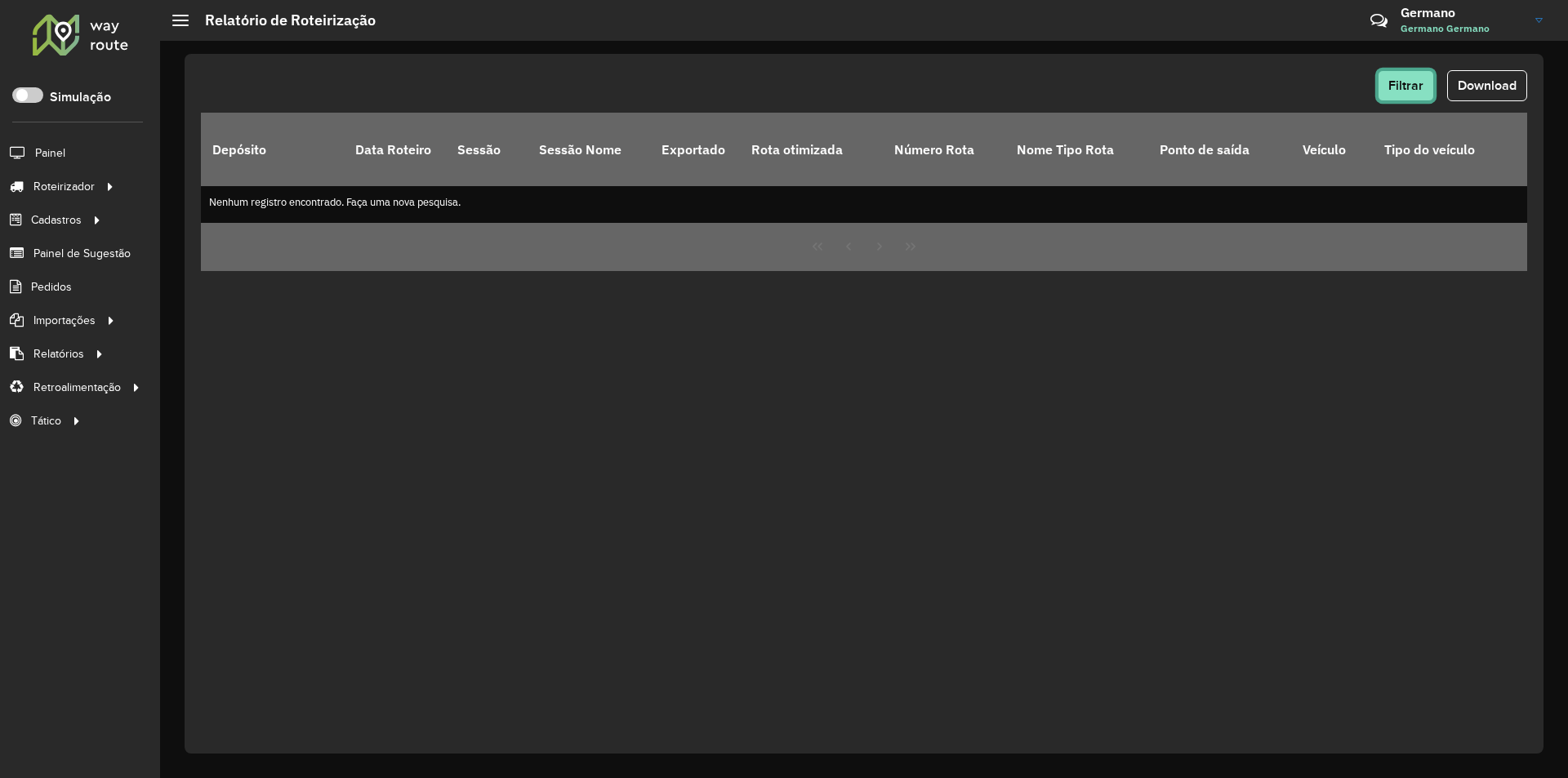
click at [1411, 93] on button "Filtrar" at bounding box center [1405, 86] width 56 height 31
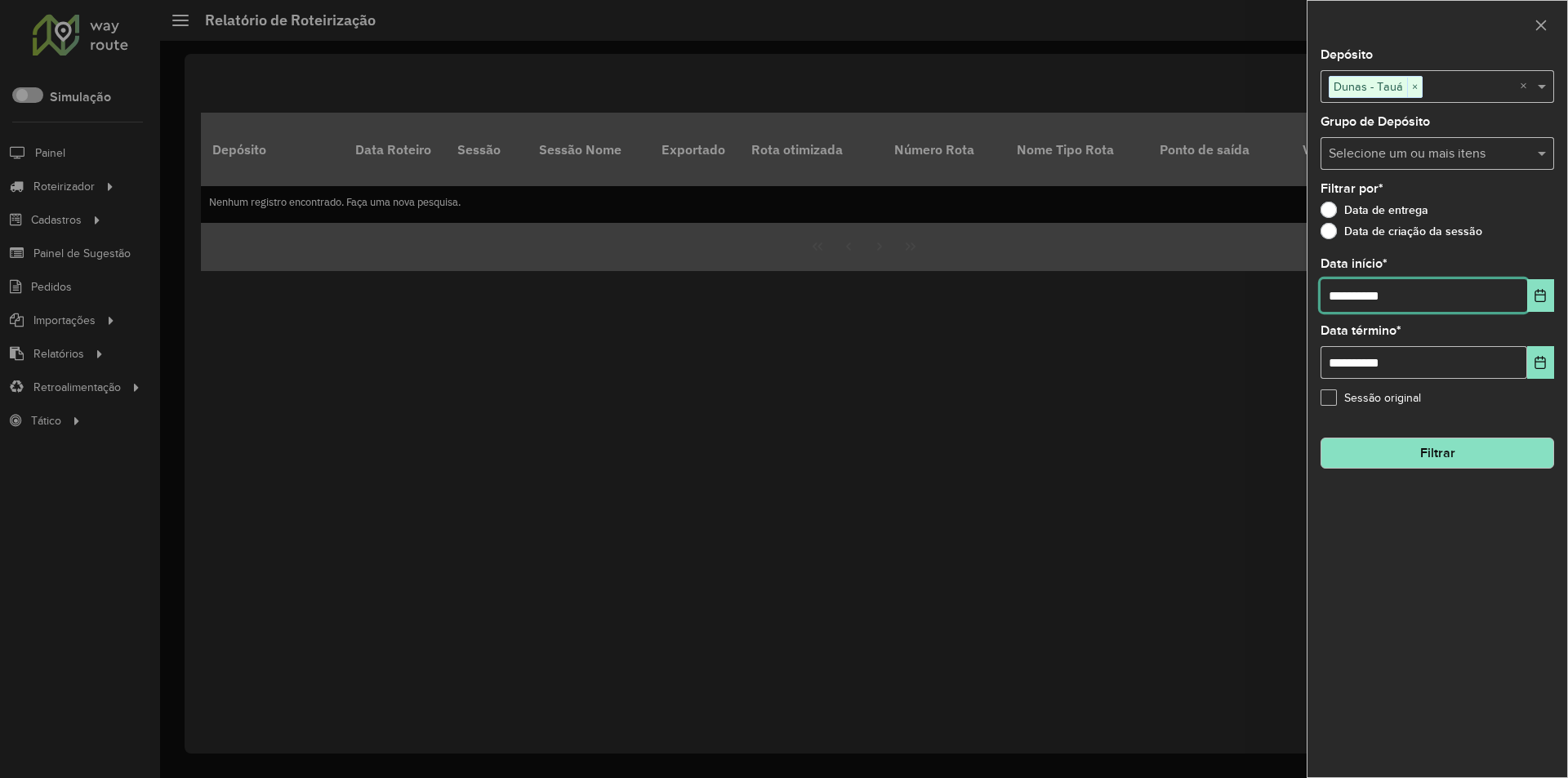
click at [1335, 293] on input "**********" at bounding box center [1423, 296] width 206 height 33
type input "**********"
click at [1421, 454] on button "Filtrar" at bounding box center [1437, 454] width 234 height 31
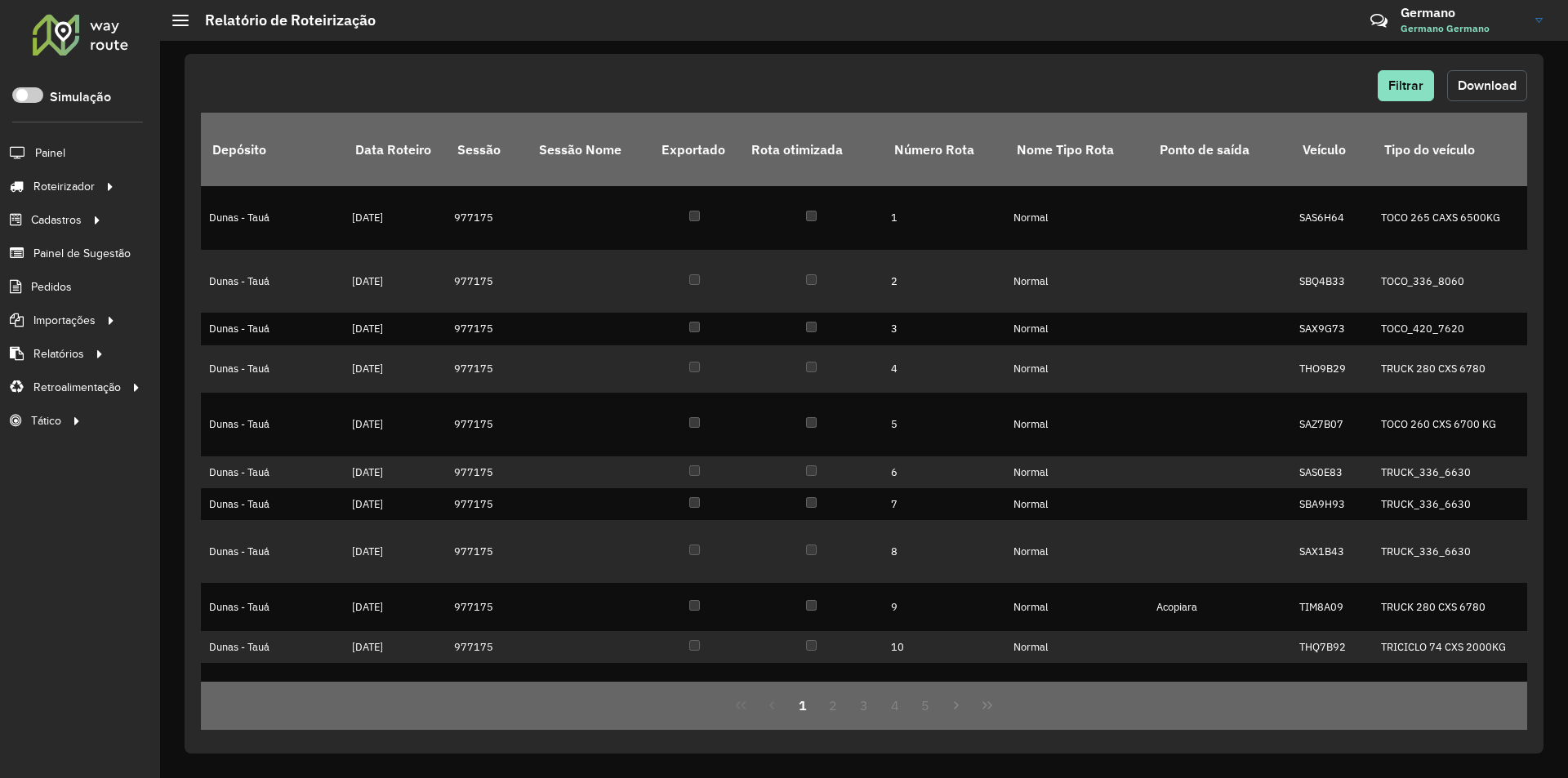
click at [1486, 81] on span "Download" at bounding box center [1487, 85] width 59 height 14
drag, startPoint x: 131, startPoint y: 561, endPoint x: 150, endPoint y: 556, distance: 19.6
click at [131, 561] on div "Roteirizador AmbevTech Simulação Painel Roteirizador Entregas Vendas Cadastros …" at bounding box center [80, 389] width 160 height 778
click at [1402, 71] on button "Filtrar" at bounding box center [1405, 86] width 56 height 31
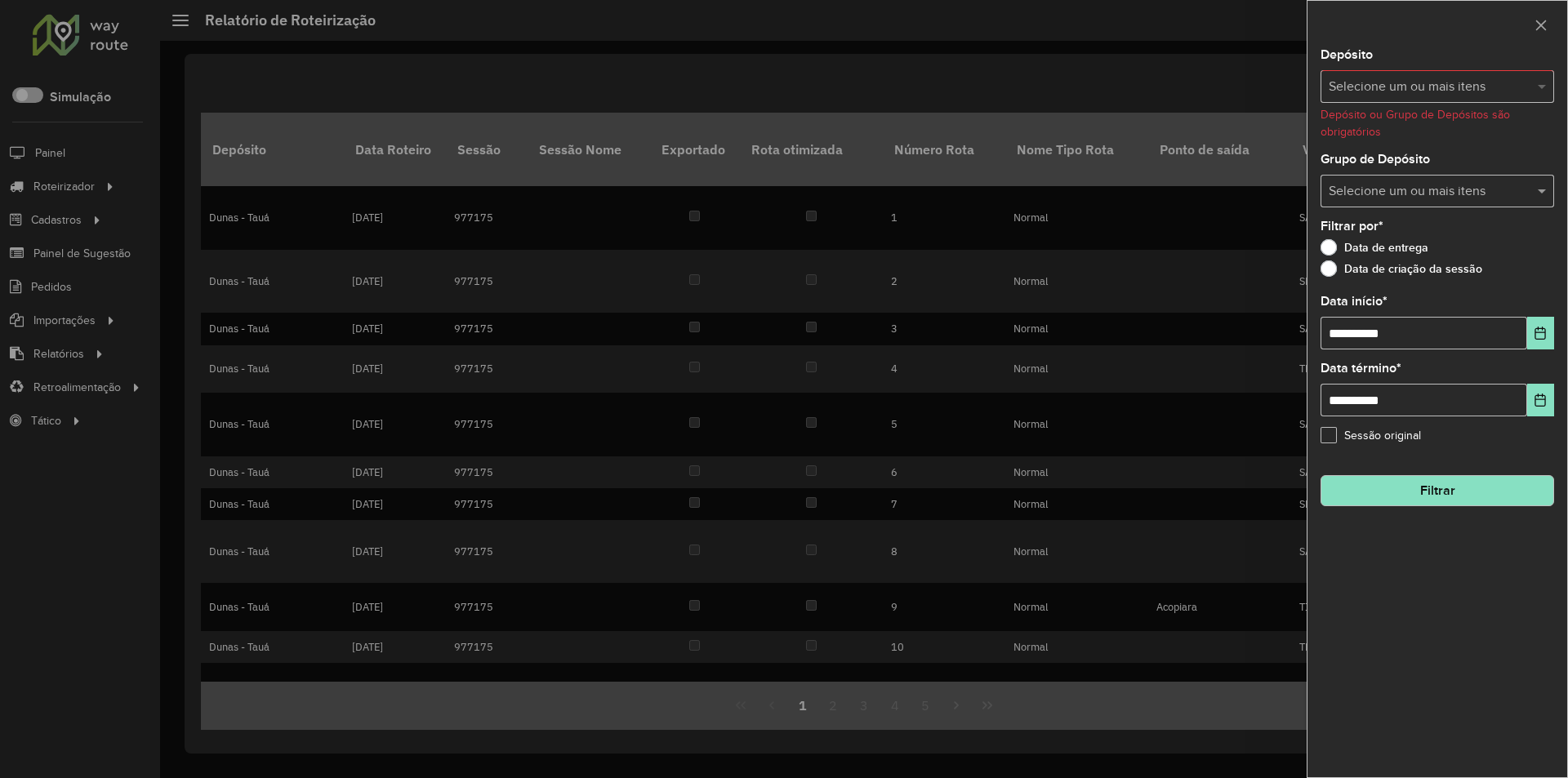
click at [1540, 87] on span at bounding box center [1544, 86] width 20 height 19
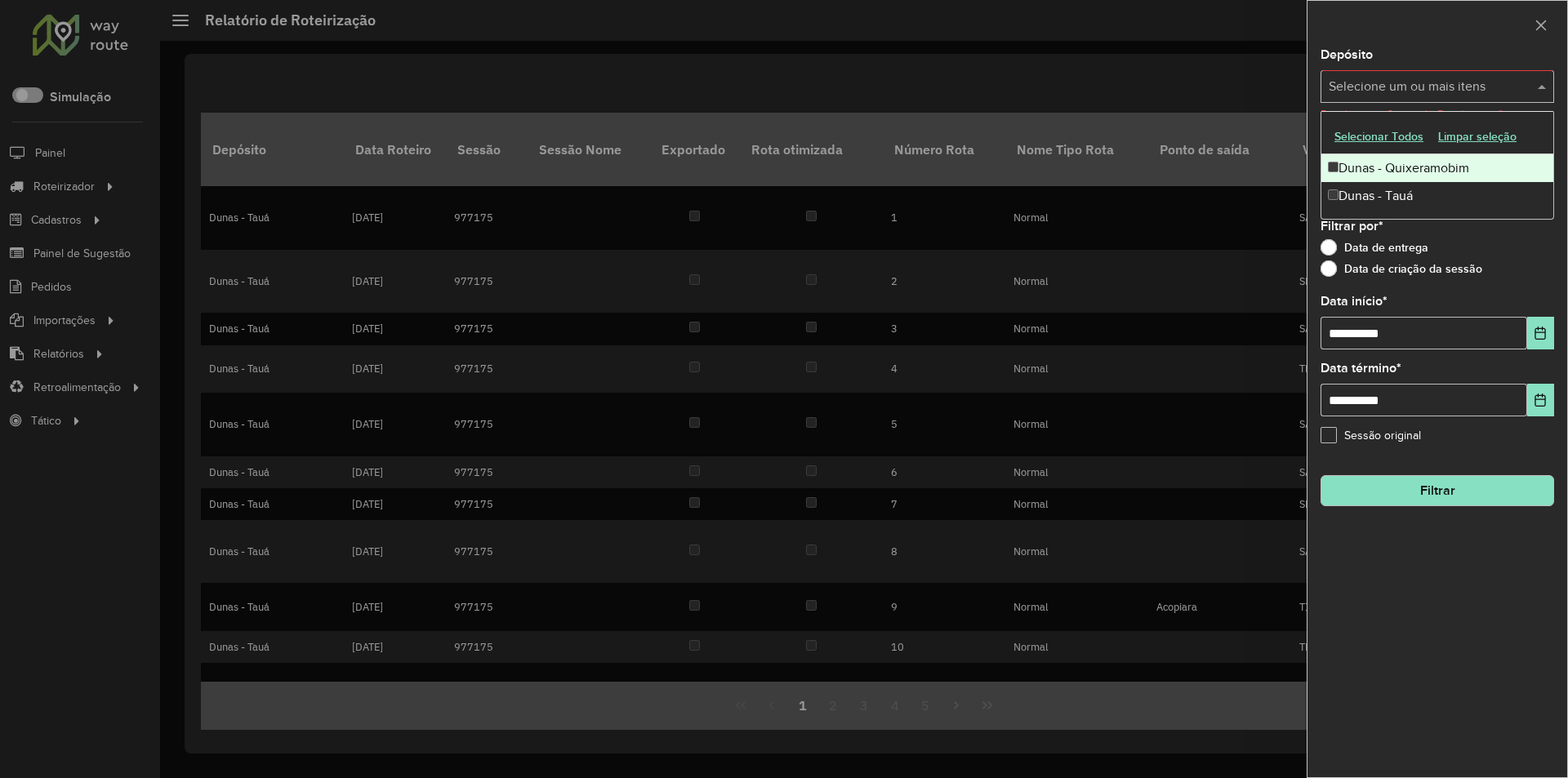
click at [1384, 169] on div "Dunas - Quixeramobim" at bounding box center [1437, 168] width 232 height 27
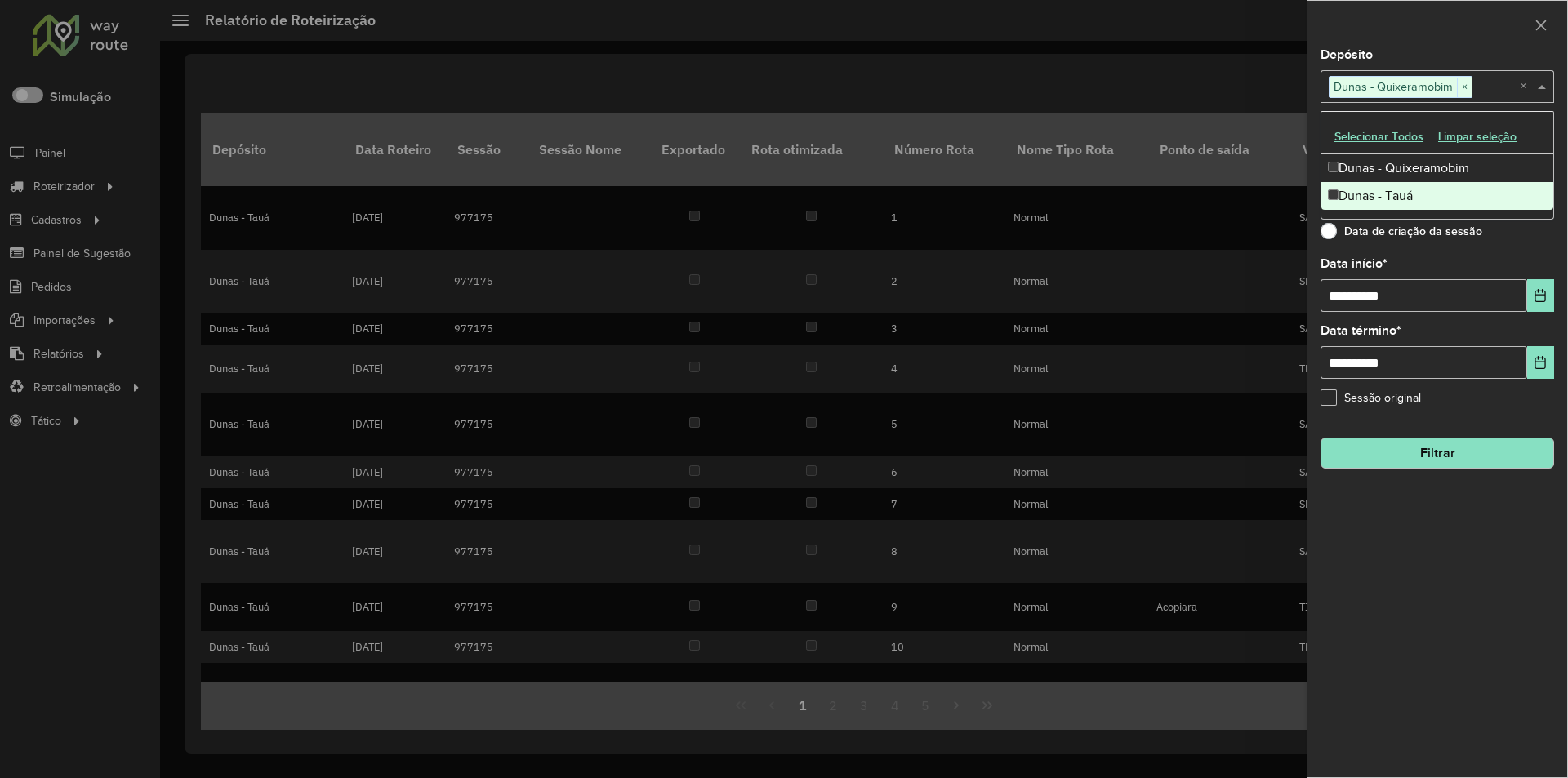
click at [1449, 448] on button "Filtrar" at bounding box center [1437, 454] width 234 height 31
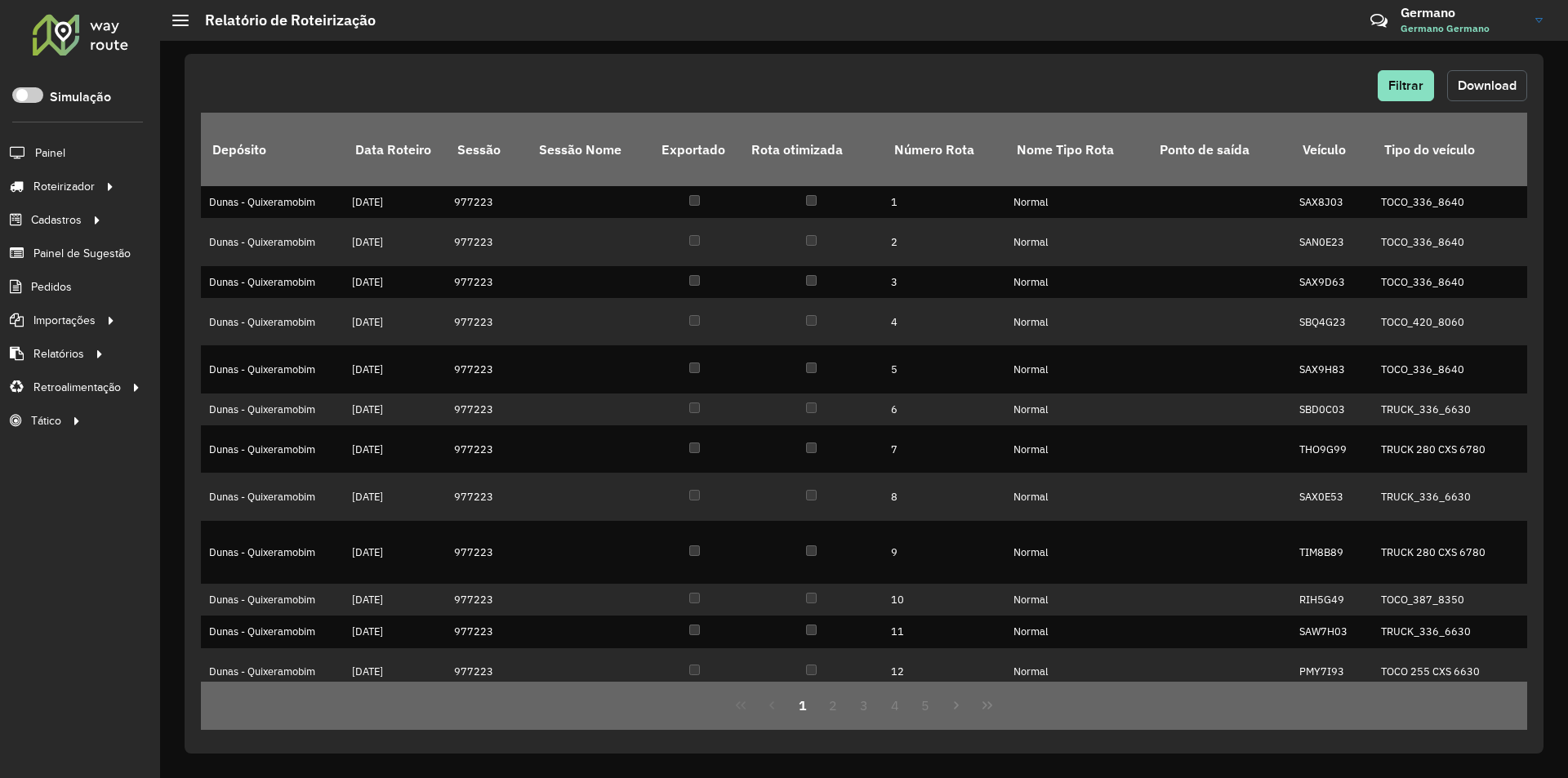
click at [1488, 93] on button "Download" at bounding box center [1486, 86] width 80 height 31
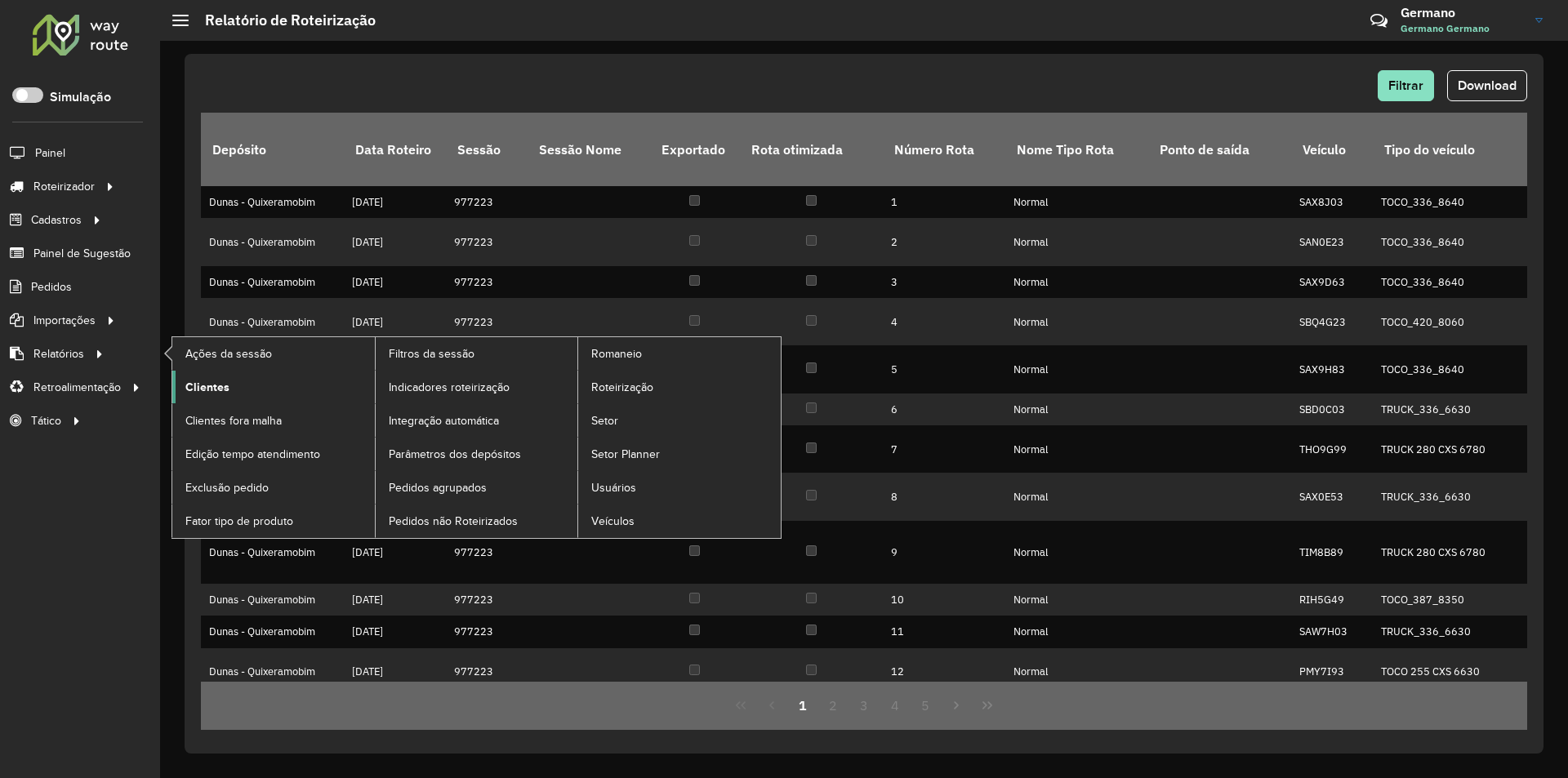
click at [210, 387] on span "Clientes" at bounding box center [207, 387] width 44 height 17
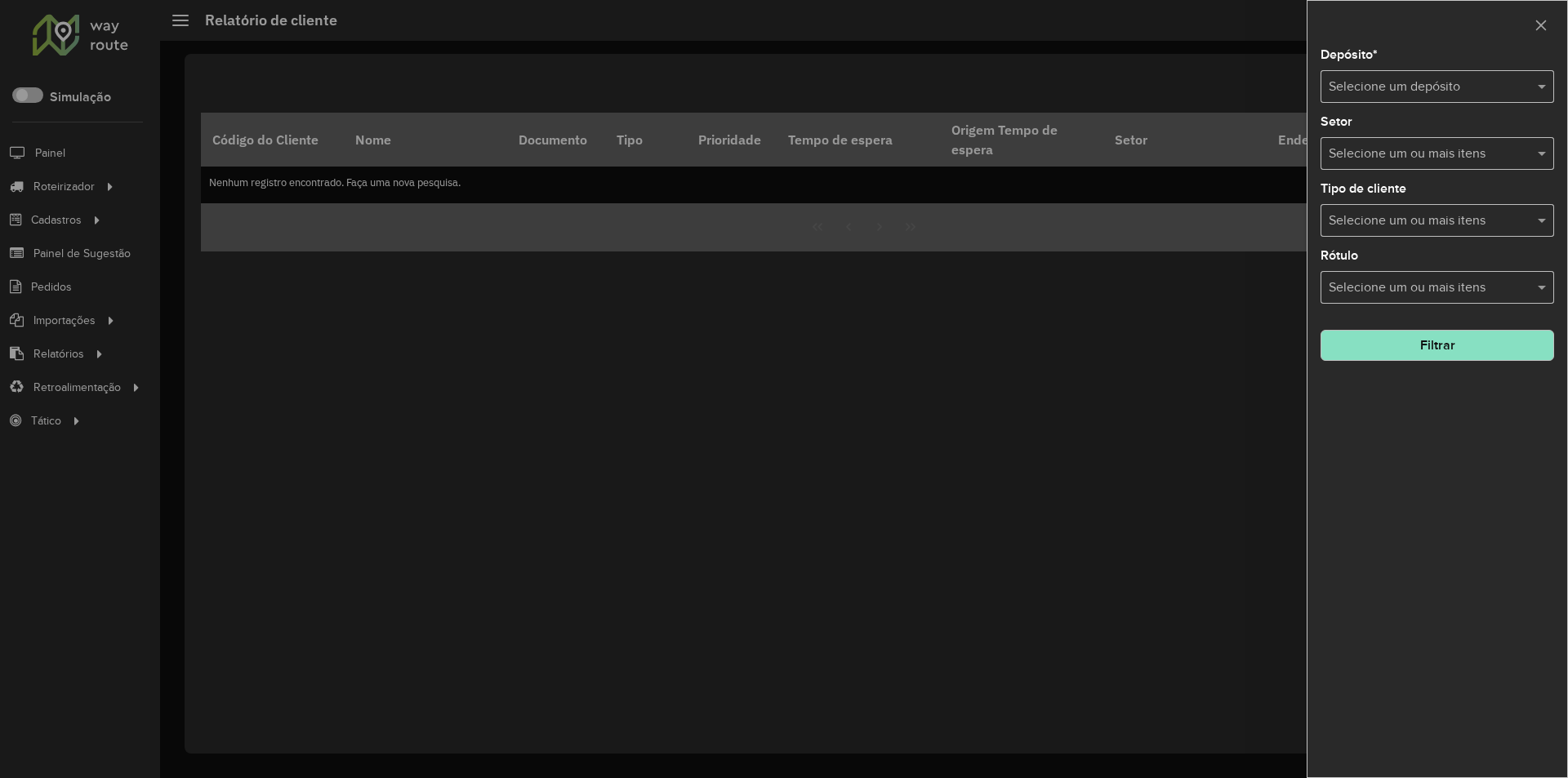
click at [1433, 86] on input "text" at bounding box center [1420, 87] width 184 height 19
click at [1377, 161] on span "Dunas - Tauá" at bounding box center [1365, 160] width 74 height 14
click at [1404, 349] on button "Filtrar" at bounding box center [1437, 345] width 234 height 31
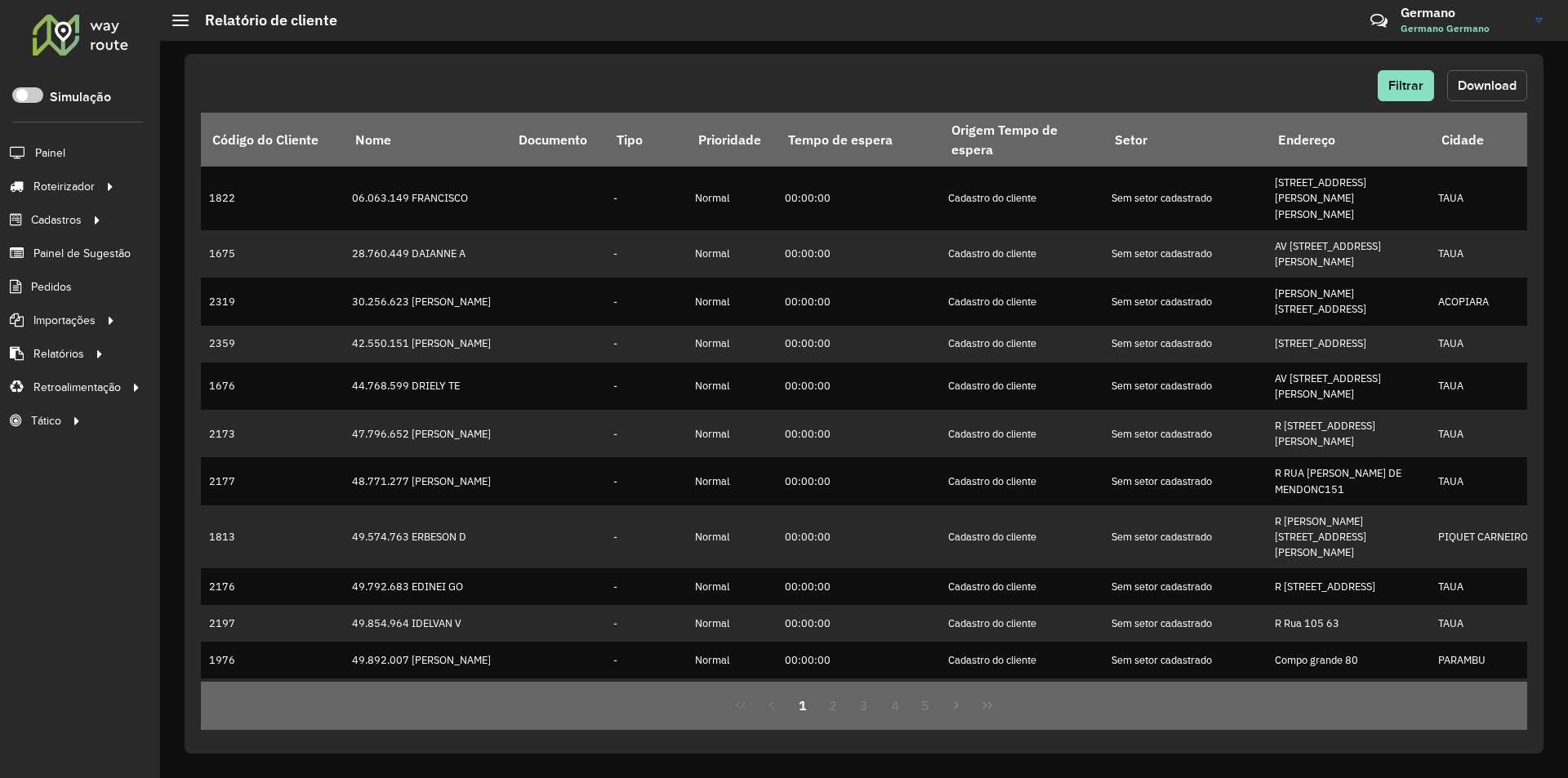
click at [1491, 87] on span "Download" at bounding box center [1487, 85] width 59 height 14
click at [395, 98] on div "Filtrar Download" at bounding box center [863, 86] width 1326 height 31
click at [1412, 71] on button "Filtrar" at bounding box center [1405, 86] width 56 height 31
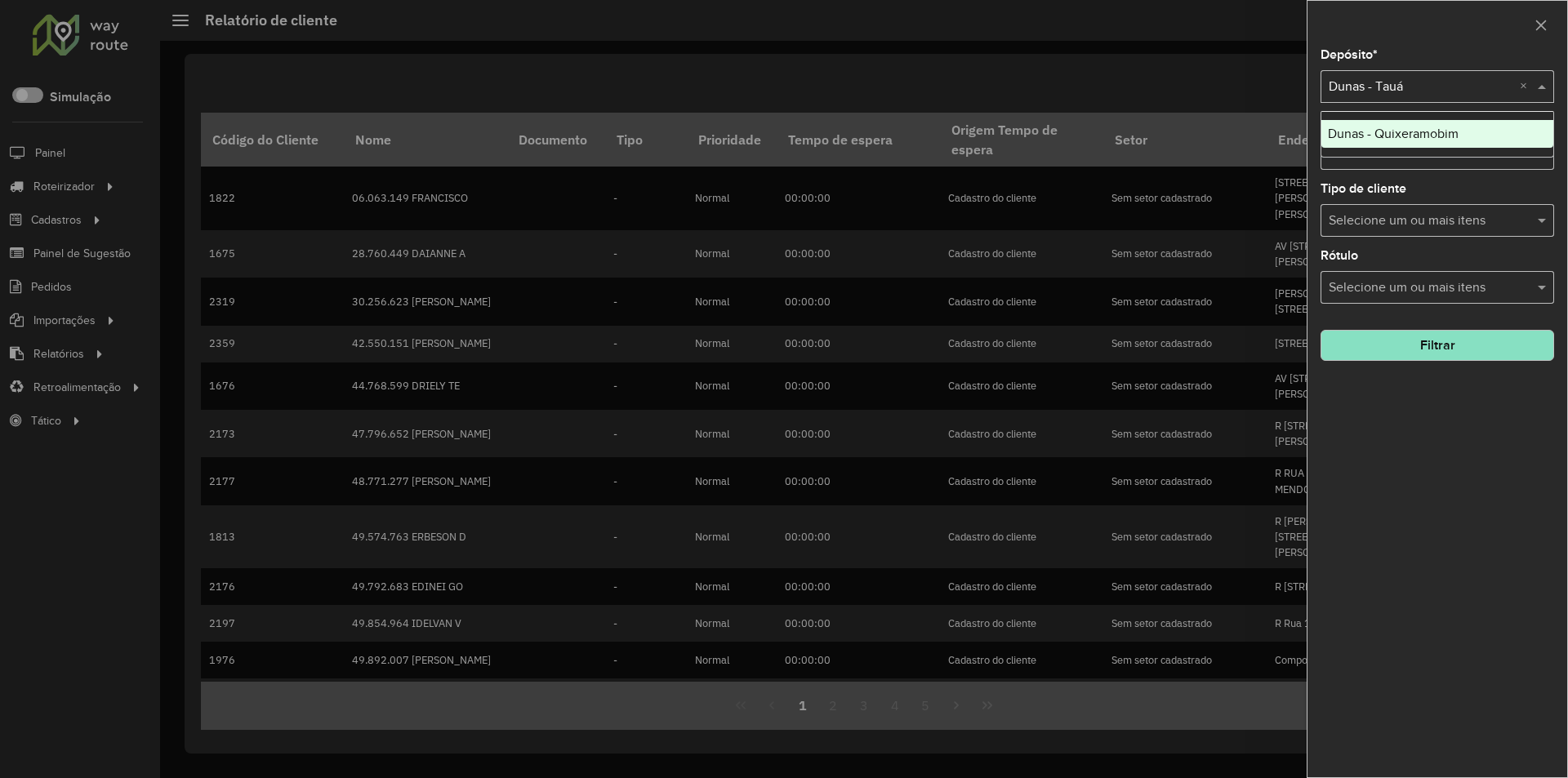
click at [1519, 82] on div at bounding box center [1437, 87] width 234 height 20
click at [1442, 127] on span "Dunas - Quixeramobim" at bounding box center [1393, 133] width 131 height 14
click at [1539, 89] on span at bounding box center [1544, 86] width 20 height 19
click at [1391, 343] on button "Filtrar" at bounding box center [1437, 345] width 234 height 31
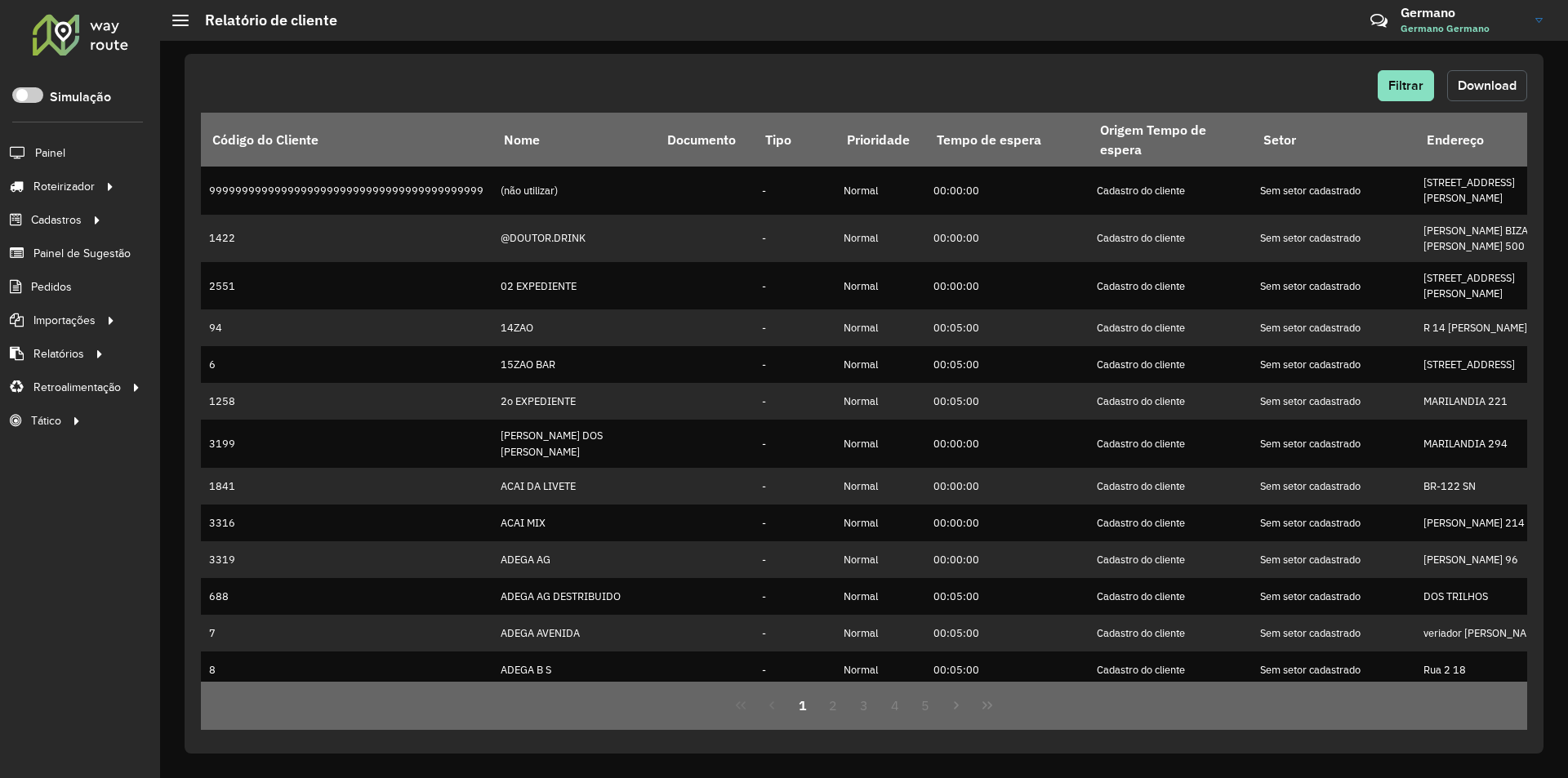
click at [1495, 84] on span "Download" at bounding box center [1487, 85] width 59 height 14
click at [1071, 26] on hb-header "Relatório de cliente Críticas? Dúvidas? Elogios? Sugestões? Entre em contato co…" at bounding box center [864, 20] width 1408 height 41
